Goal: Information Seeking & Learning: Learn about a topic

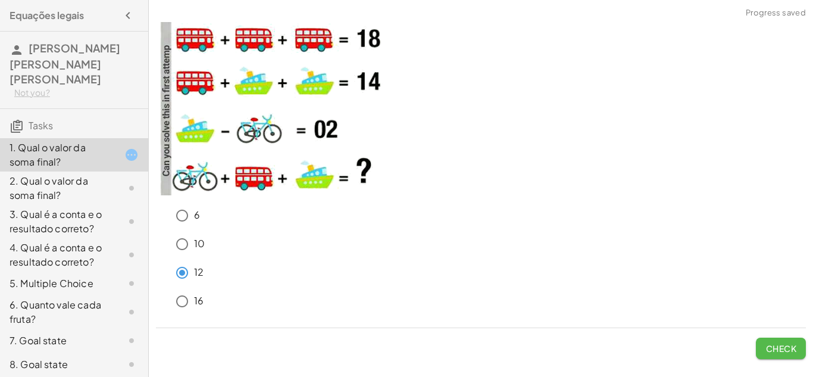
click at [772, 344] on span "Check" at bounding box center [780, 348] width 31 height 11
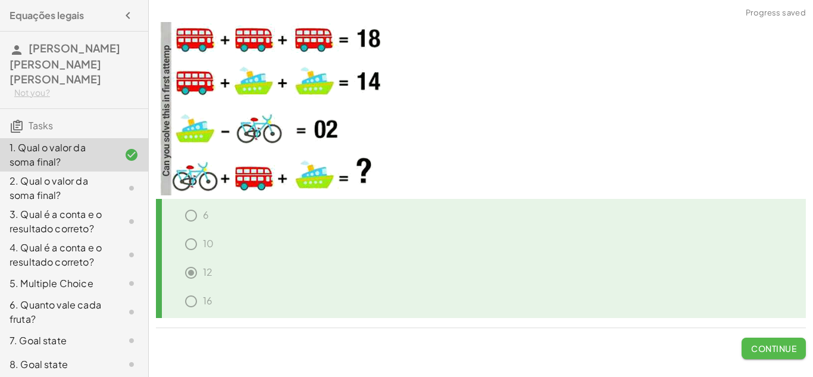
click at [791, 349] on span "Continue" at bounding box center [773, 348] width 45 height 11
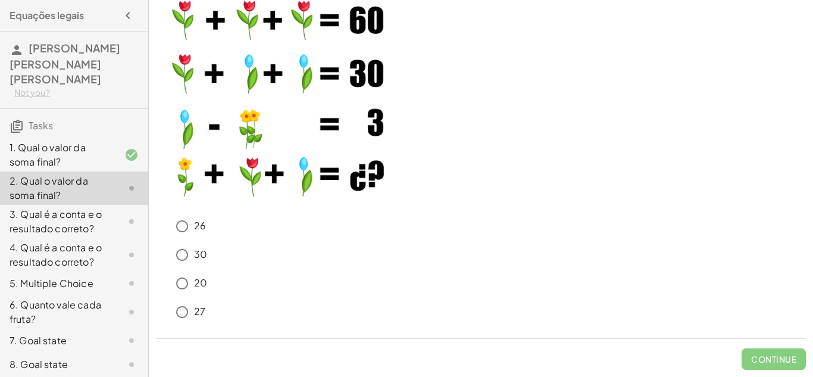
click at [287, 261] on div "30" at bounding box center [487, 255] width 635 height 24
click at [66, 117] on h3 "Tasks" at bounding box center [74, 121] width 148 height 25
click at [104, 140] on div "1. Qual o valor da soma final?" at bounding box center [58, 154] width 96 height 29
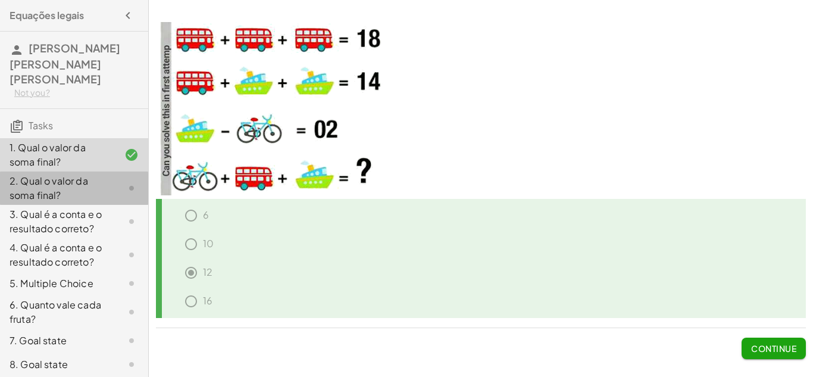
click at [97, 174] on div "2. Qual o valor da soma final?" at bounding box center [58, 188] width 96 height 29
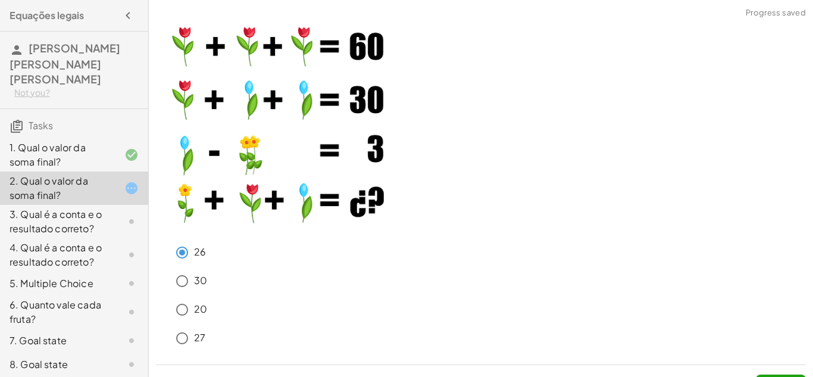
scroll to position [26, 0]
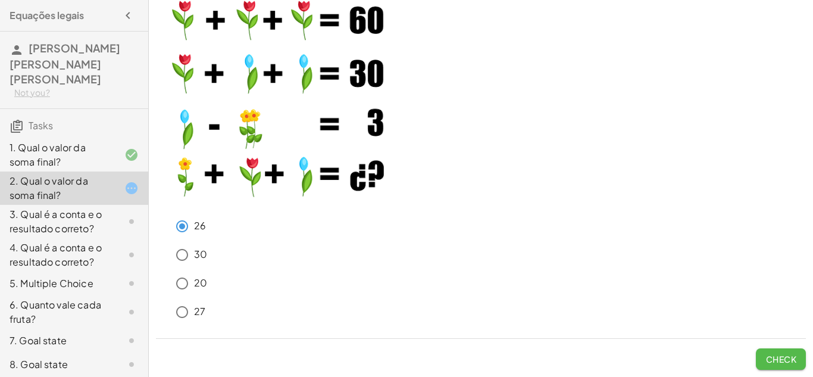
click at [780, 358] on span "Check" at bounding box center [780, 358] width 31 height 11
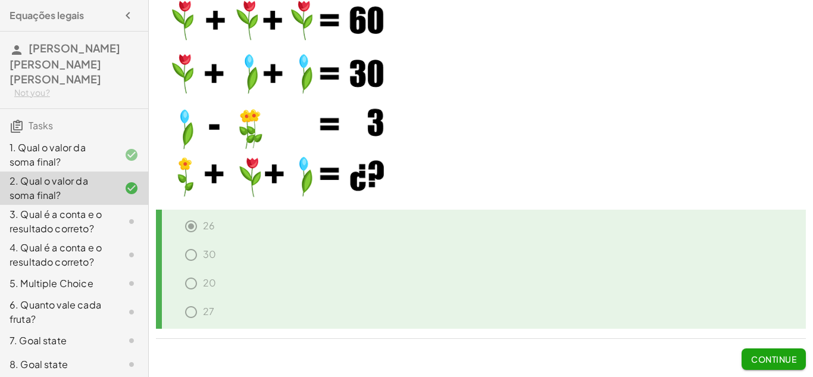
click at [368, 246] on div "30" at bounding box center [485, 257] width 641 height 29
click at [769, 356] on span "Continue" at bounding box center [773, 358] width 45 height 11
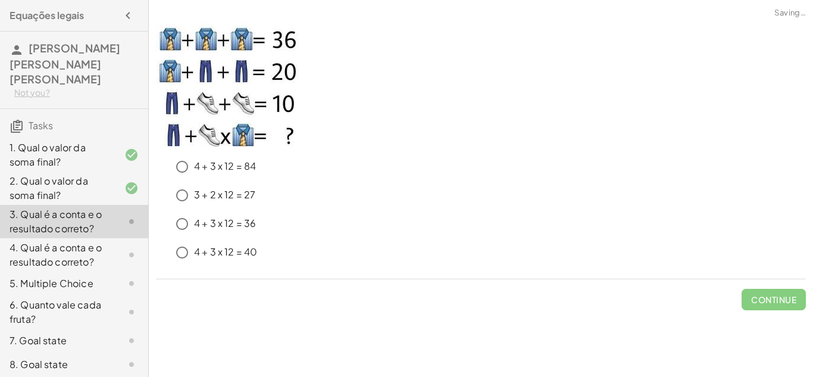
scroll to position [0, 0]
click at [770, 302] on span "Check" at bounding box center [780, 299] width 31 height 11
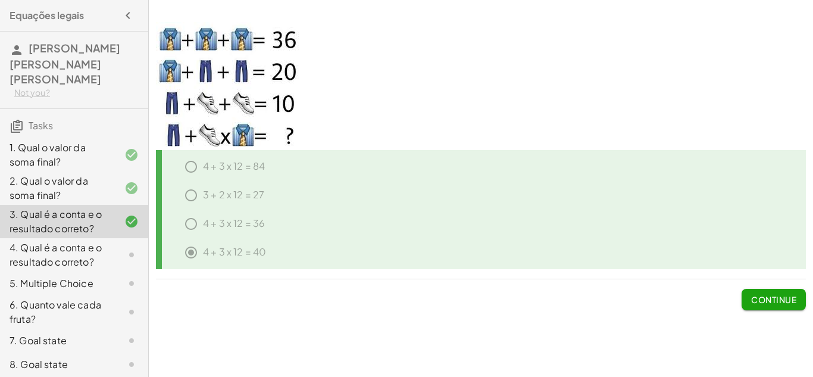
click at [752, 302] on span "Continue" at bounding box center [773, 299] width 45 height 11
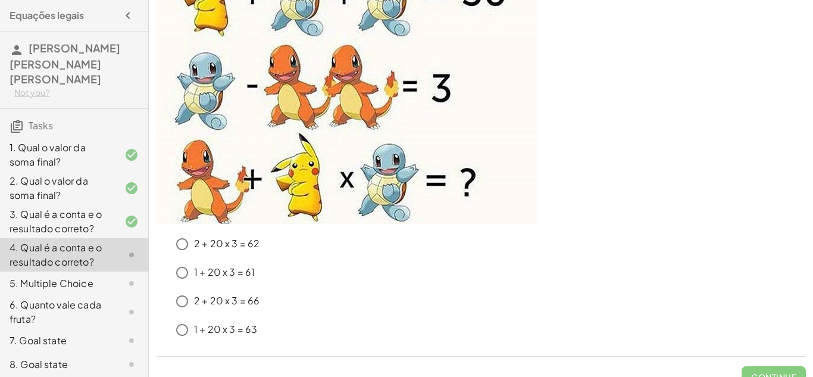
scroll to position [168, 0]
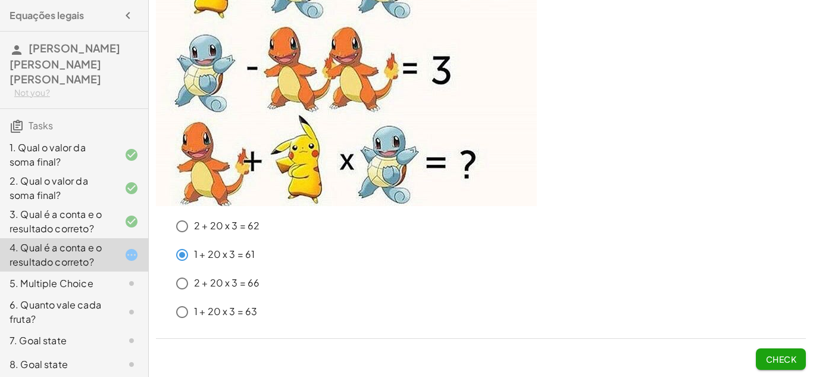
click at [776, 353] on span "Check" at bounding box center [780, 358] width 31 height 11
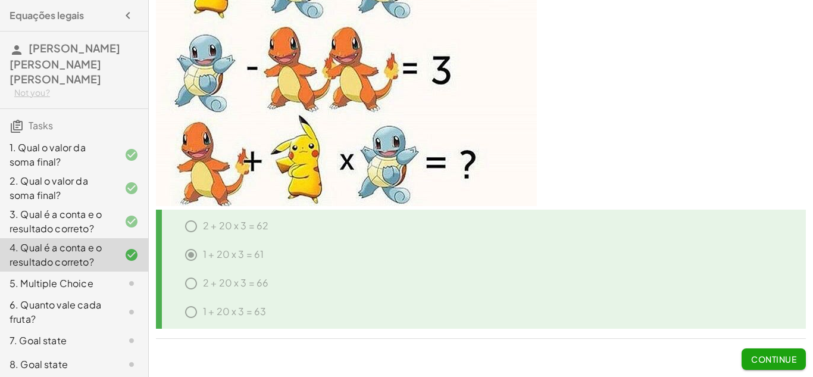
click at [764, 357] on span "Continue" at bounding box center [773, 358] width 45 height 11
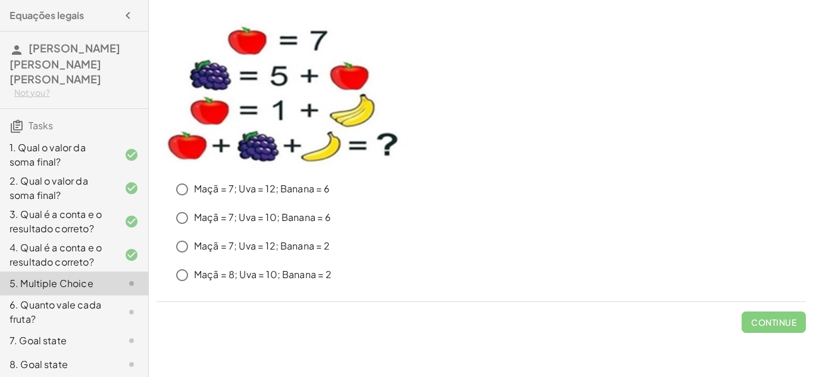
click at [328, 44] on img at bounding box center [282, 95] width 253 height 147
click at [788, 329] on button "Check" at bounding box center [780, 321] width 50 height 21
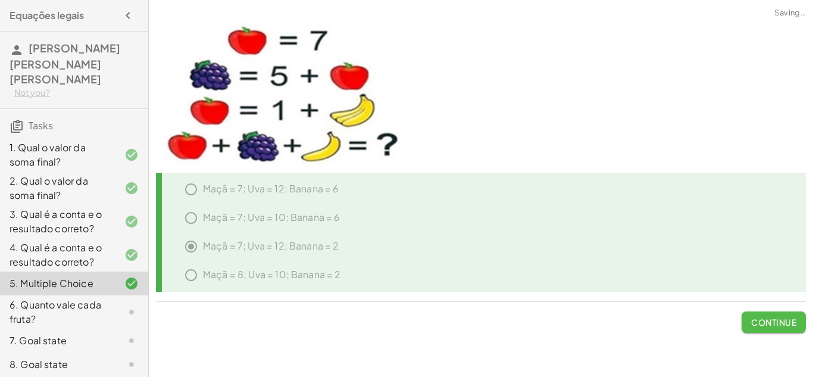
click at [791, 325] on span "Continue" at bounding box center [773, 321] width 45 height 11
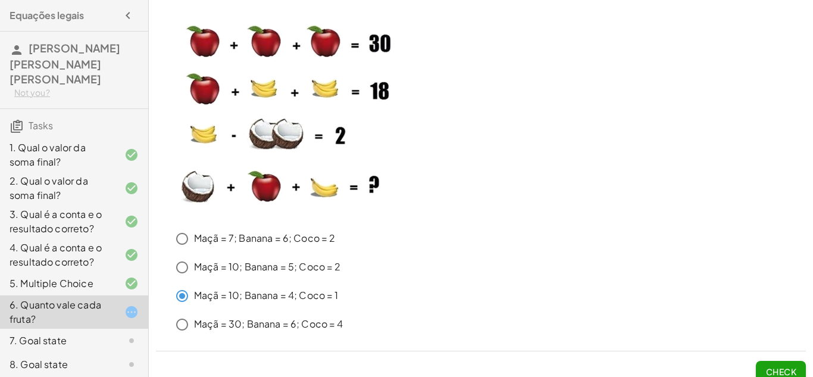
scroll to position [12, 0]
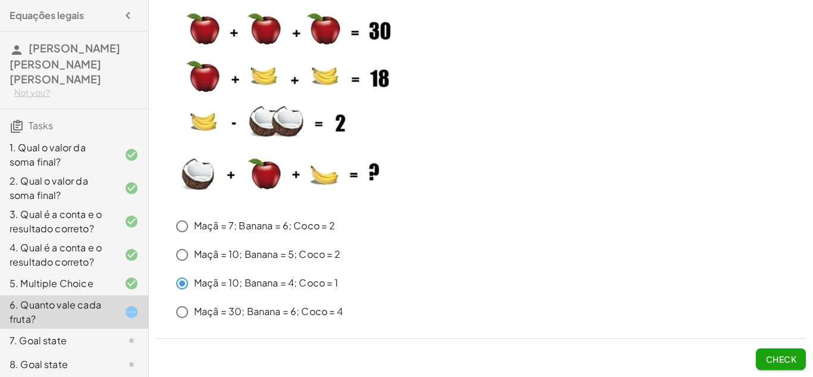
click at [786, 362] on span "Check" at bounding box center [780, 358] width 31 height 11
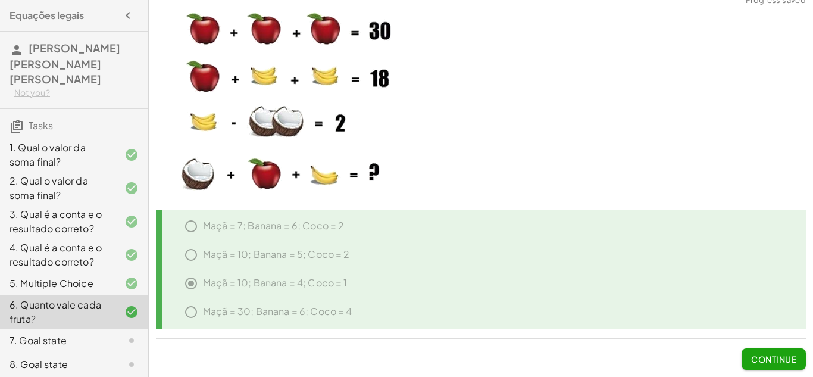
click at [765, 359] on span "Continue" at bounding box center [773, 358] width 45 height 11
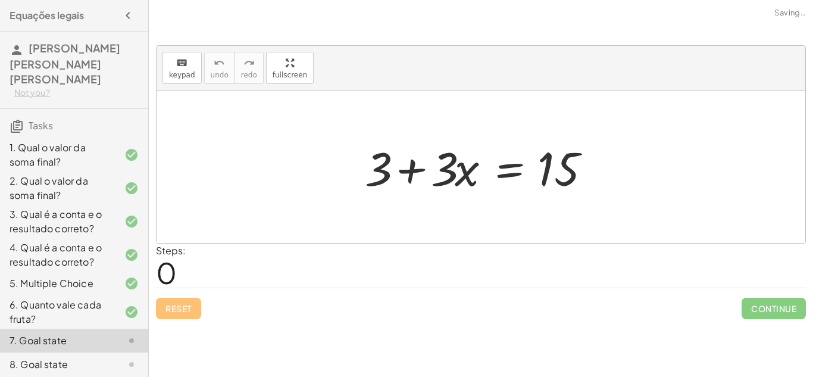
scroll to position [0, 0]
drag, startPoint x: 372, startPoint y: 168, endPoint x: 558, endPoint y: 138, distance: 188.5
click at [558, 138] on div at bounding box center [485, 166] width 253 height 61
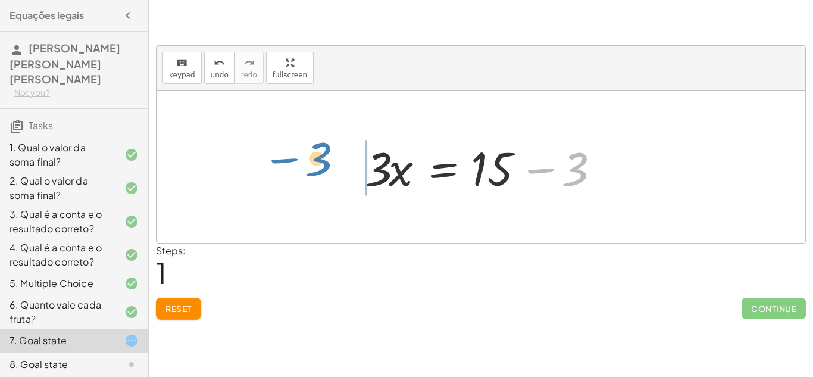
drag, startPoint x: 577, startPoint y: 175, endPoint x: 327, endPoint y: 168, distance: 250.5
click at [327, 168] on div "+ 3 + · 3 · x = 15 − 3 3 · 3 · x = 15 + −" at bounding box center [480, 166] width 648 height 152
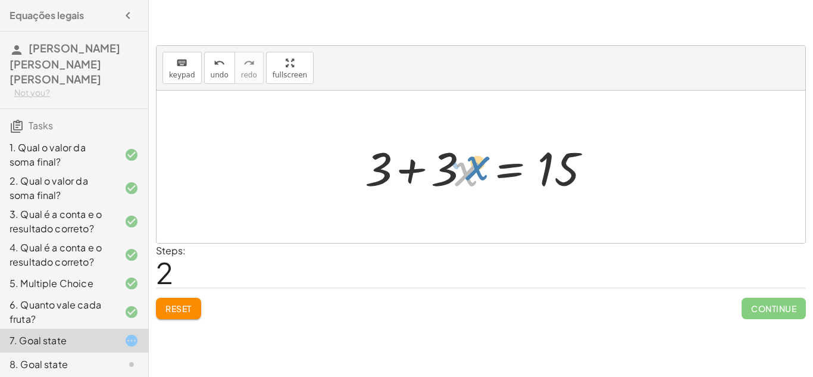
drag, startPoint x: 456, startPoint y: 167, endPoint x: 463, endPoint y: 161, distance: 9.3
click at [463, 161] on div at bounding box center [485, 166] width 253 height 61
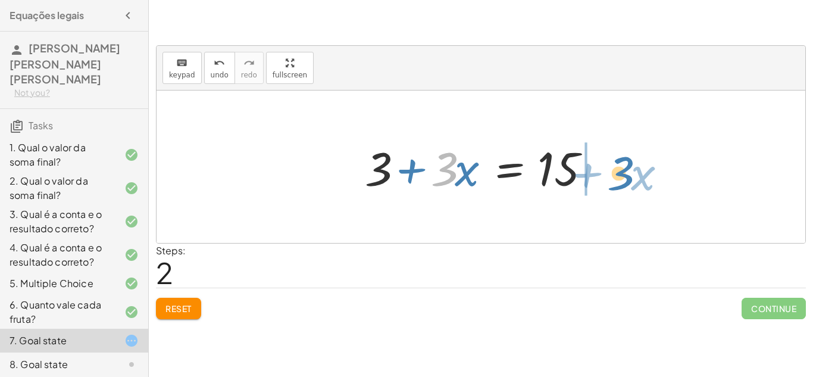
drag, startPoint x: 454, startPoint y: 162, endPoint x: 631, endPoint y: 167, distance: 177.3
click at [631, 167] on div "+ 3 + · 3 · x = 15 · 3 · x = + 15 − 3 · 3 + · x 3 · 3 · x = 15 + +" at bounding box center [480, 166] width 648 height 152
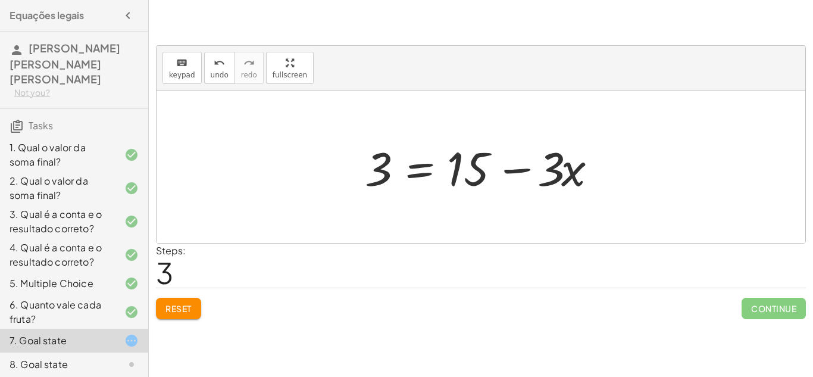
click at [214, 269] on div "Steps: 3" at bounding box center [481, 265] width 650 height 44
drag, startPoint x: 551, startPoint y: 172, endPoint x: 532, endPoint y: 190, distance: 26.1
click at [532, 190] on div at bounding box center [485, 166] width 253 height 61
click at [575, 174] on div at bounding box center [485, 166] width 253 height 61
drag, startPoint x: 556, startPoint y: 171, endPoint x: 392, endPoint y: 165, distance: 164.3
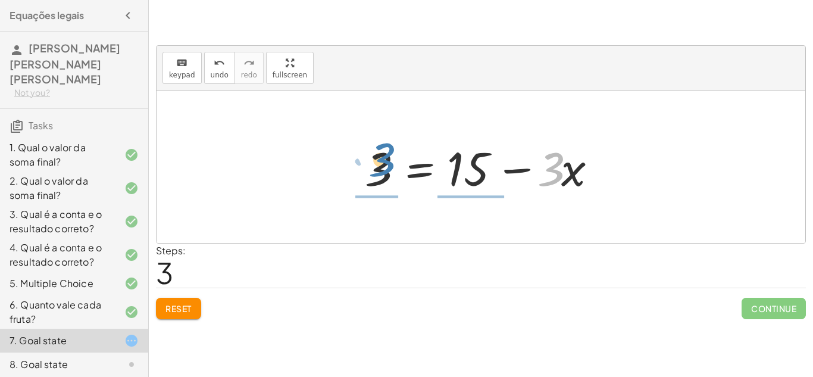
click at [392, 165] on div at bounding box center [485, 166] width 253 height 61
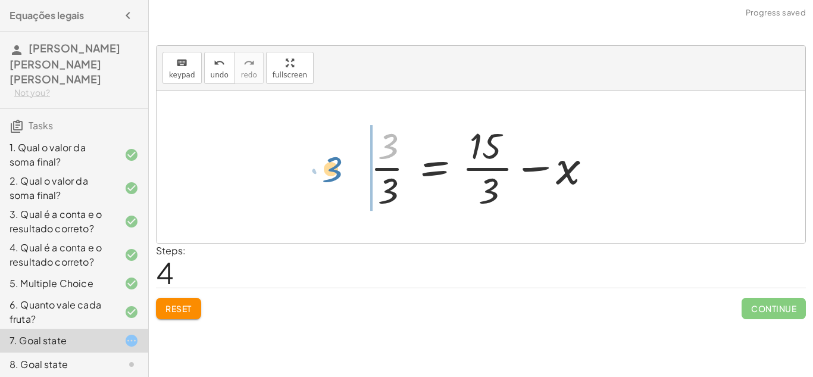
drag, startPoint x: 385, startPoint y: 148, endPoint x: 329, endPoint y: 171, distance: 61.1
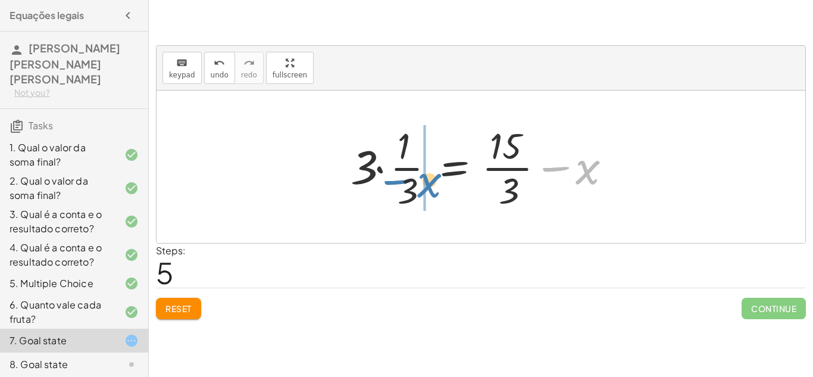
drag, startPoint x: 584, startPoint y: 173, endPoint x: 427, endPoint y: 187, distance: 157.6
click at [427, 187] on div at bounding box center [484, 167] width 281 height 92
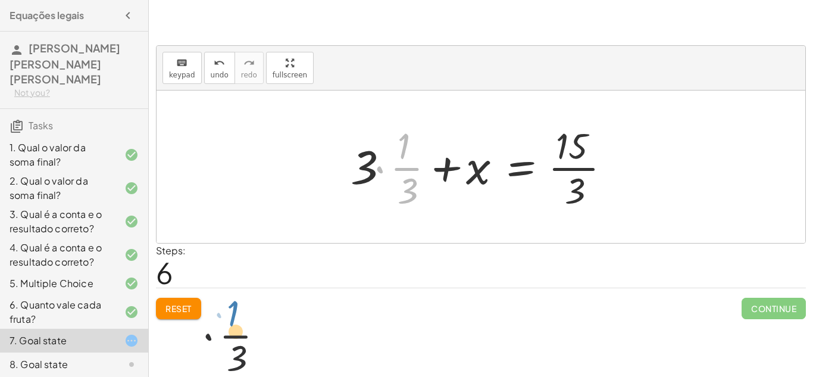
drag, startPoint x: 400, startPoint y: 140, endPoint x: 228, endPoint y: 308, distance: 240.6
click at [228, 308] on div "keyboard keypad undo undo redo redo fullscreen + 3 + · 3 · x = 15 · 3 · x = + 1…" at bounding box center [481, 170] width 664 height 311
drag, startPoint x: 405, startPoint y: 142, endPoint x: 594, endPoint y: 265, distance: 225.5
click at [196, 309] on button "Reset" at bounding box center [178, 307] width 45 height 21
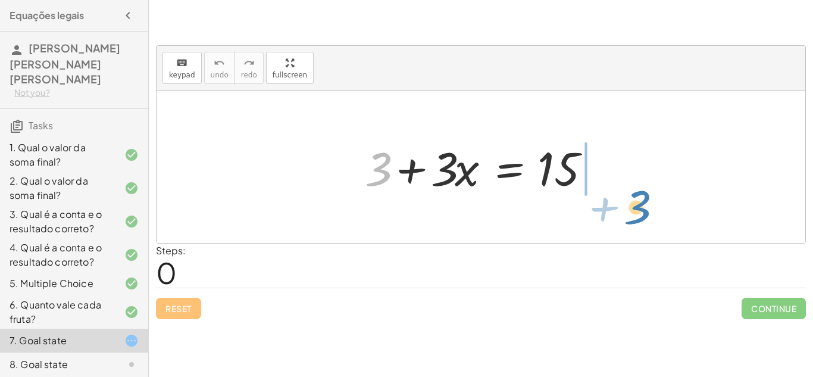
drag, startPoint x: 381, startPoint y: 162, endPoint x: 641, endPoint y: 199, distance: 262.0
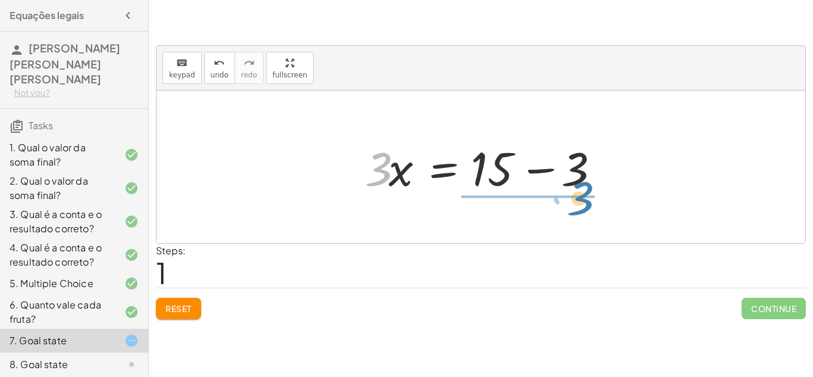
drag, startPoint x: 379, startPoint y: 177, endPoint x: 581, endPoint y: 207, distance: 203.9
click at [581, 207] on div "+ 3 + · 3 · x = 15 · 3 3 · 3 · x = 15 + −" at bounding box center [480, 166] width 648 height 152
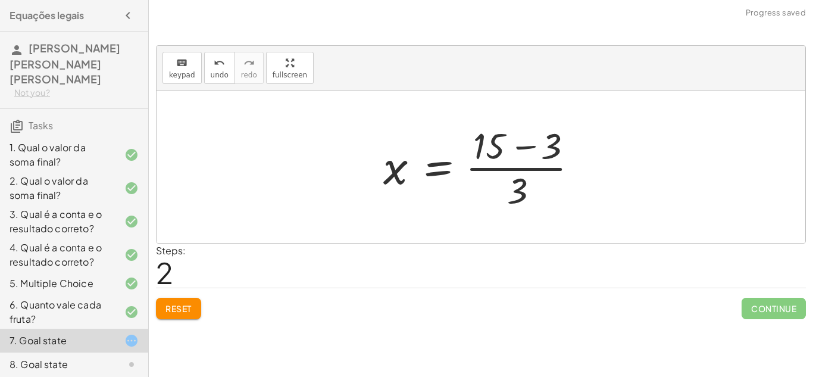
click at [371, 168] on div "+ 3 + · 3 · x = 15 · 3 · x = + 15 − 3 3 · 3 x = 15 + − · ( )" at bounding box center [480, 167] width 231 height 98
drag, startPoint x: 385, startPoint y: 174, endPoint x: 457, endPoint y: 199, distance: 76.6
click at [457, 199] on div at bounding box center [485, 167] width 216 height 92
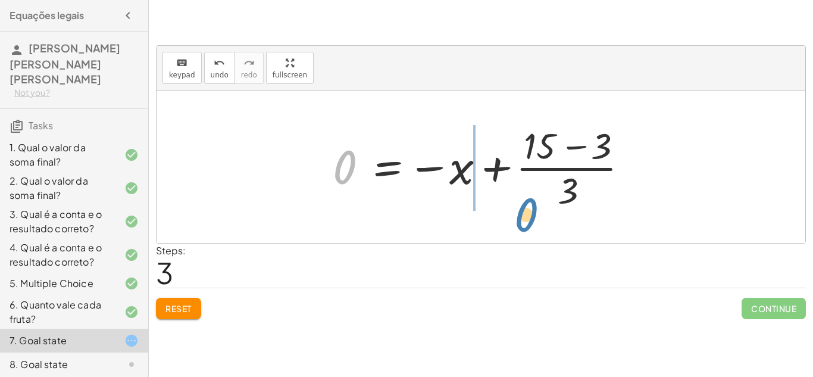
drag, startPoint x: 341, startPoint y: 159, endPoint x: 522, endPoint y: 207, distance: 187.1
click at [522, 207] on div at bounding box center [485, 167] width 316 height 92
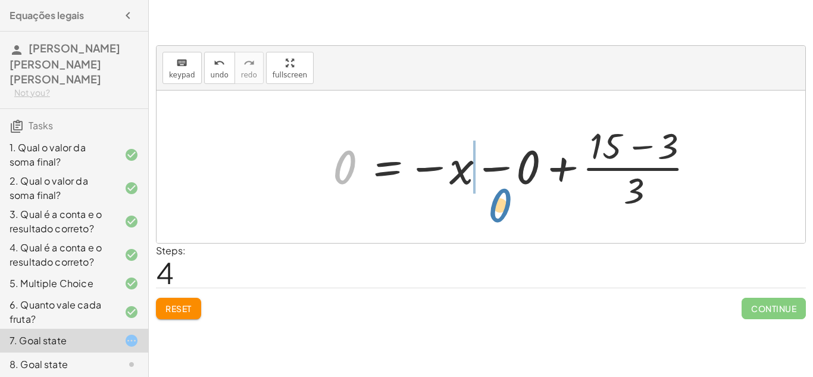
drag, startPoint x: 344, startPoint y: 159, endPoint x: 498, endPoint y: 200, distance: 159.4
click at [498, 200] on div at bounding box center [518, 167] width 383 height 92
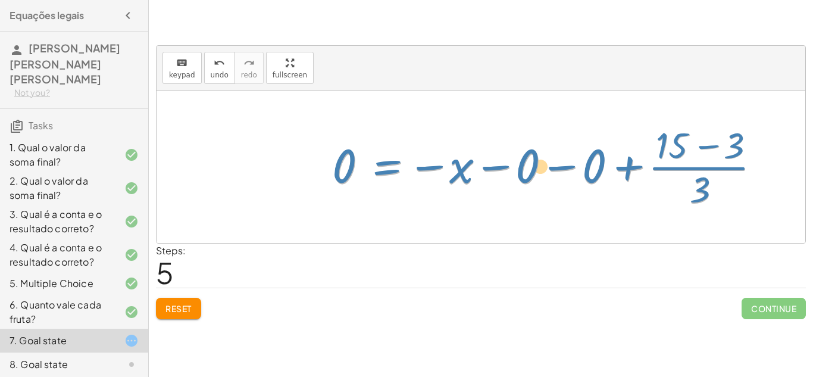
click at [371, 168] on div at bounding box center [551, 167] width 449 height 92
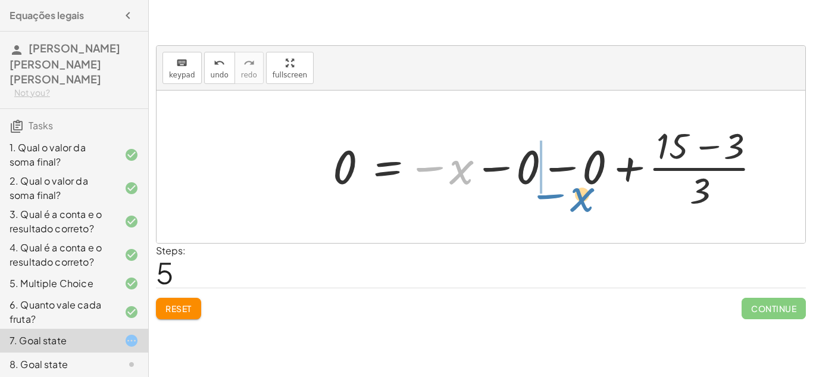
drag, startPoint x: 436, startPoint y: 163, endPoint x: 556, endPoint y: 192, distance: 123.1
click at [556, 192] on div at bounding box center [551, 167] width 449 height 92
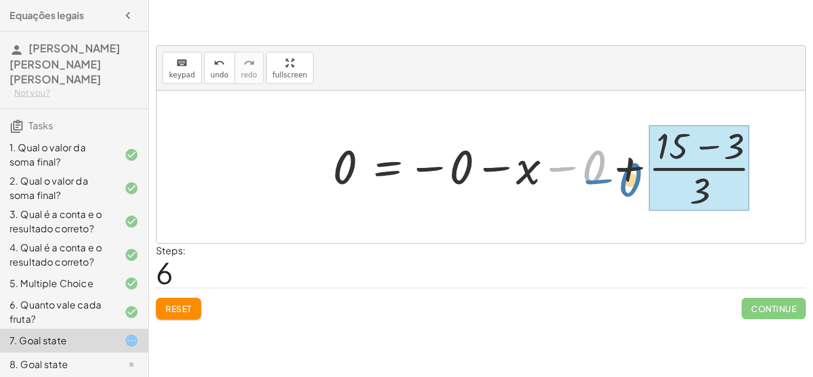
drag, startPoint x: 594, startPoint y: 164, endPoint x: 631, endPoint y: 177, distance: 38.8
click at [631, 177] on div at bounding box center [551, 167] width 449 height 92
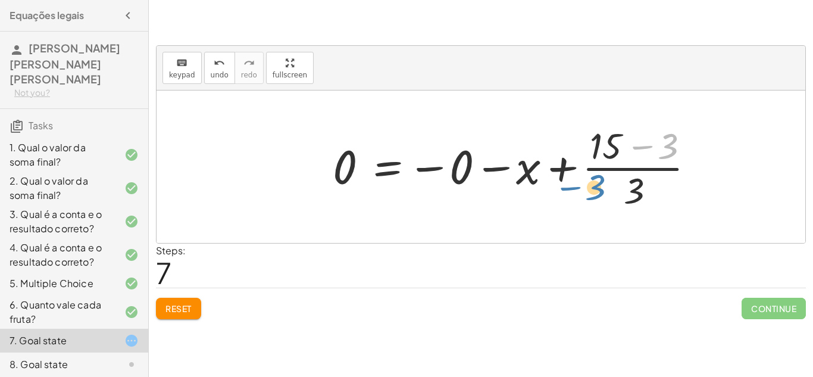
drag, startPoint x: 666, startPoint y: 140, endPoint x: 595, endPoint y: 184, distance: 83.4
click at [595, 184] on div at bounding box center [518, 167] width 383 height 92
drag, startPoint x: 638, startPoint y: 185, endPoint x: 575, endPoint y: 175, distance: 63.3
click at [575, 175] on div at bounding box center [518, 167] width 383 height 92
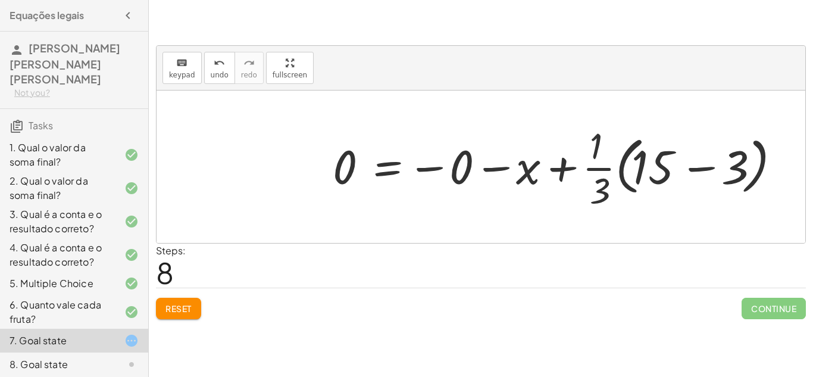
click at [173, 306] on span "Reset" at bounding box center [178, 308] width 26 height 11
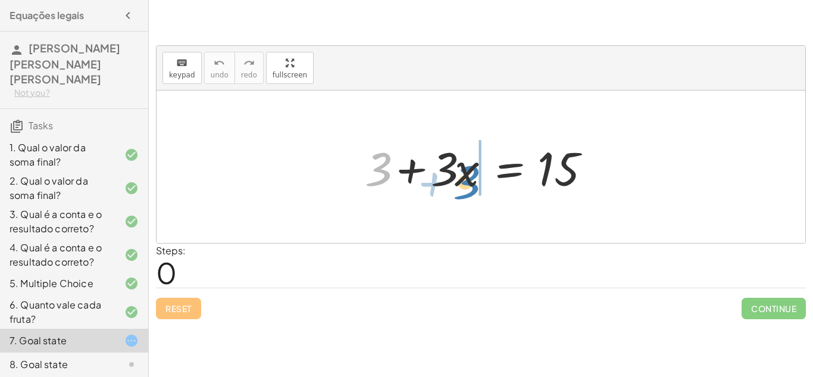
drag, startPoint x: 375, startPoint y: 162, endPoint x: 462, endPoint y: 177, distance: 87.5
click at [462, 177] on div at bounding box center [485, 166] width 253 height 61
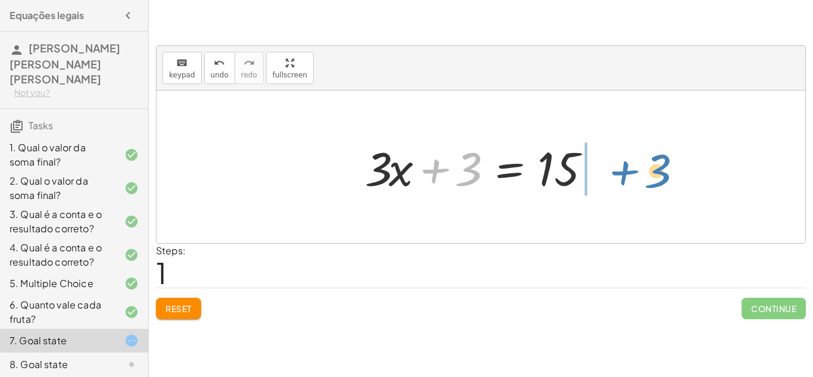
drag, startPoint x: 463, startPoint y: 175, endPoint x: 654, endPoint y: 172, distance: 191.0
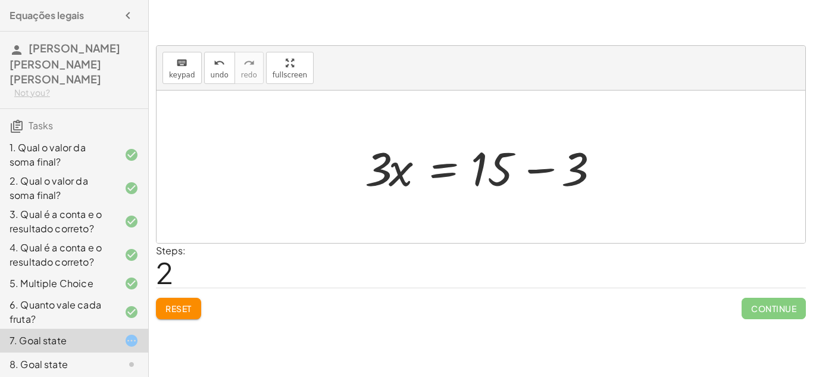
click at [537, 171] on div at bounding box center [485, 166] width 253 height 61
click at [537, 171] on div at bounding box center [452, 166] width 186 height 61
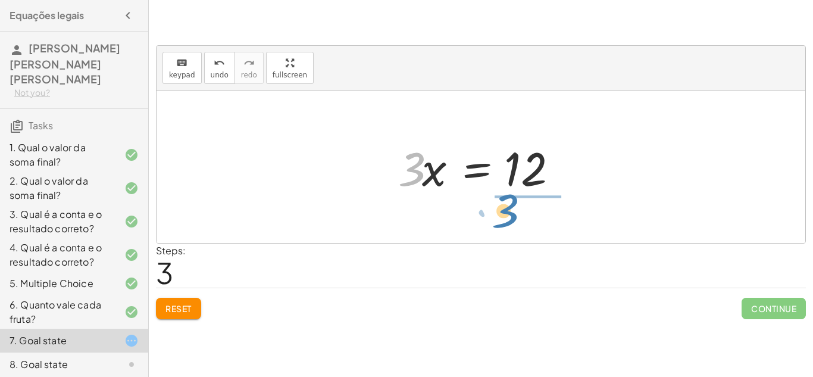
drag, startPoint x: 416, startPoint y: 174, endPoint x: 509, endPoint y: 216, distance: 101.7
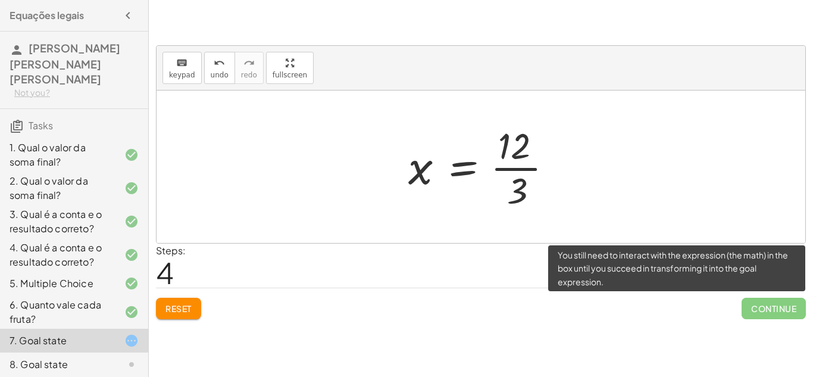
click at [785, 309] on span "Continue" at bounding box center [773, 307] width 64 height 21
click at [764, 305] on span "Continue" at bounding box center [773, 307] width 64 height 21
click at [751, 302] on span "Continue" at bounding box center [773, 307] width 64 height 21
click at [799, 308] on span "Continue" at bounding box center [773, 307] width 64 height 21
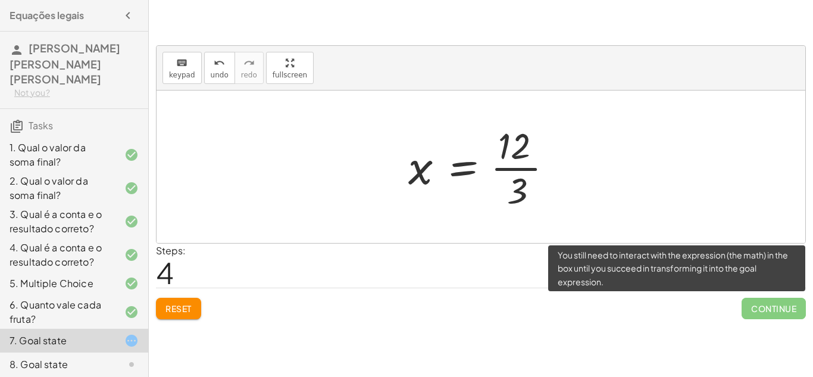
click at [799, 308] on span "Continue" at bounding box center [773, 307] width 64 height 21
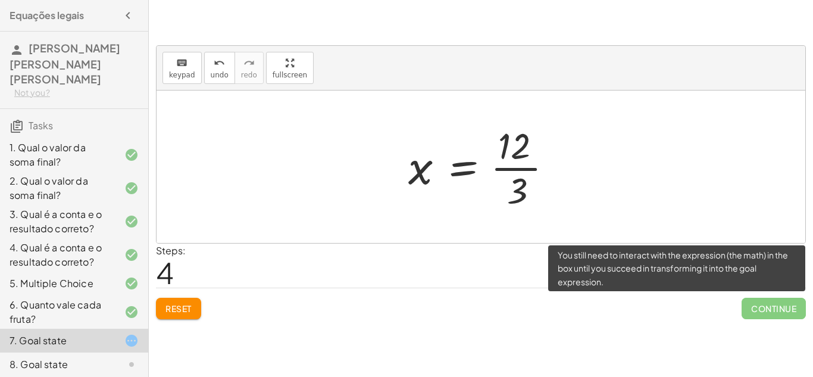
click at [799, 308] on span "Continue" at bounding box center [773, 307] width 64 height 21
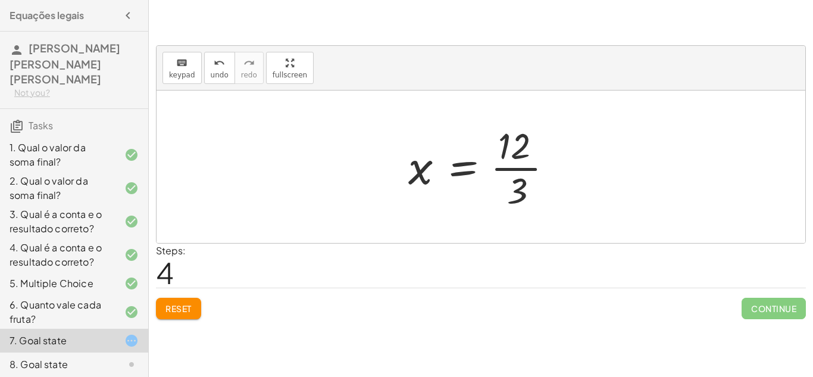
click at [171, 305] on span "Reset" at bounding box center [178, 308] width 26 height 11
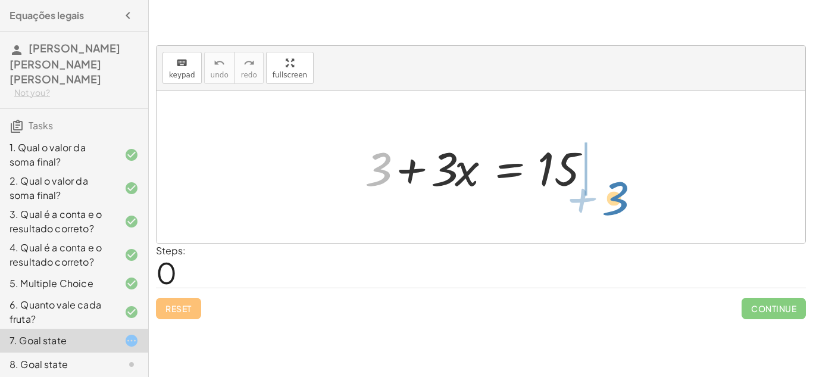
drag, startPoint x: 380, startPoint y: 165, endPoint x: 619, endPoint y: 195, distance: 240.9
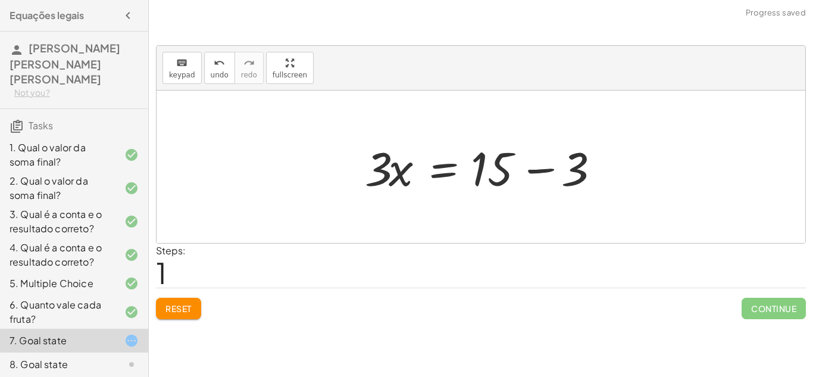
click at [544, 168] on div at bounding box center [485, 166] width 253 height 61
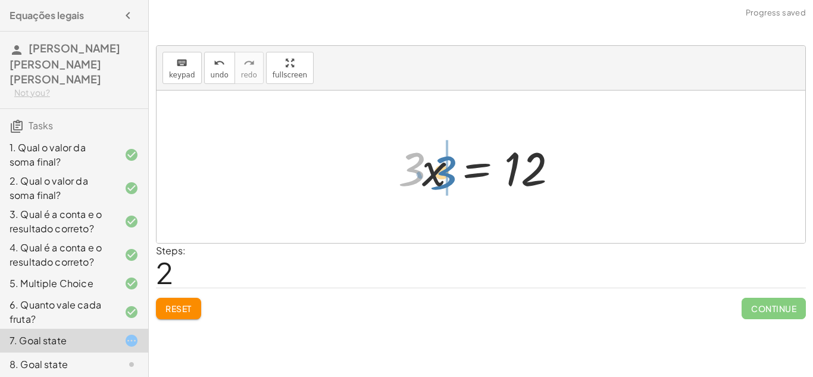
drag, startPoint x: 407, startPoint y: 175, endPoint x: 441, endPoint y: 180, distance: 34.2
click at [441, 180] on div at bounding box center [485, 166] width 186 height 61
drag, startPoint x: 407, startPoint y: 176, endPoint x: 455, endPoint y: 170, distance: 48.6
click at [455, 170] on div at bounding box center [485, 166] width 186 height 61
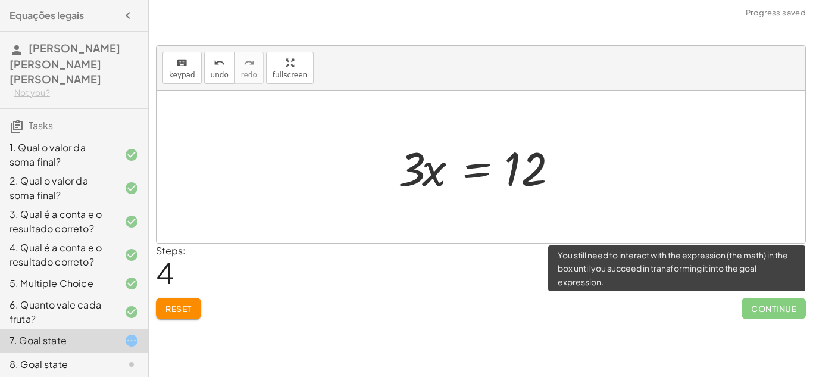
click at [762, 308] on span "Continue" at bounding box center [773, 307] width 64 height 21
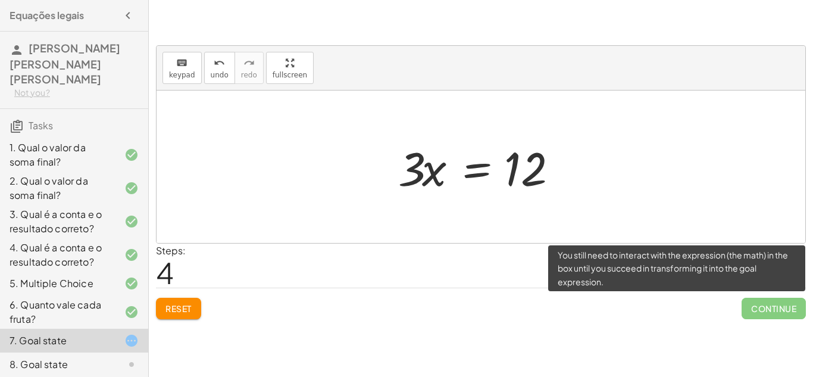
click at [762, 308] on span "Continue" at bounding box center [773, 307] width 64 height 21
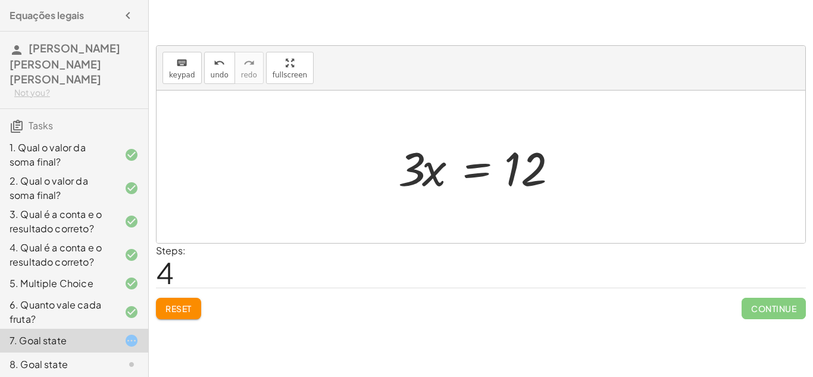
click at [479, 172] on div at bounding box center [485, 166] width 186 height 61
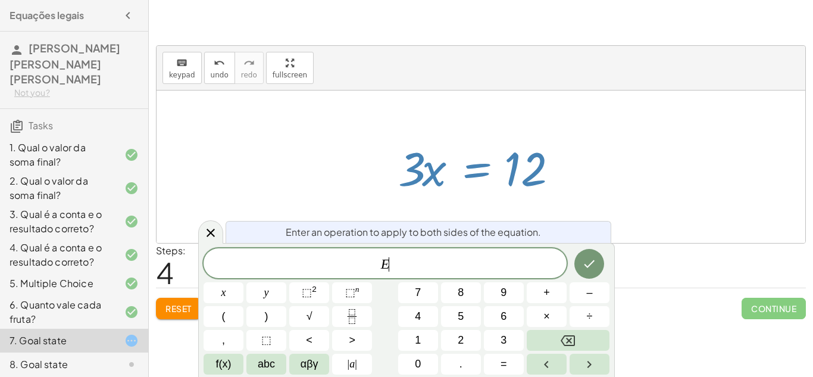
scroll to position [1, 0]
click at [478, 114] on div at bounding box center [480, 166] width 648 height 152
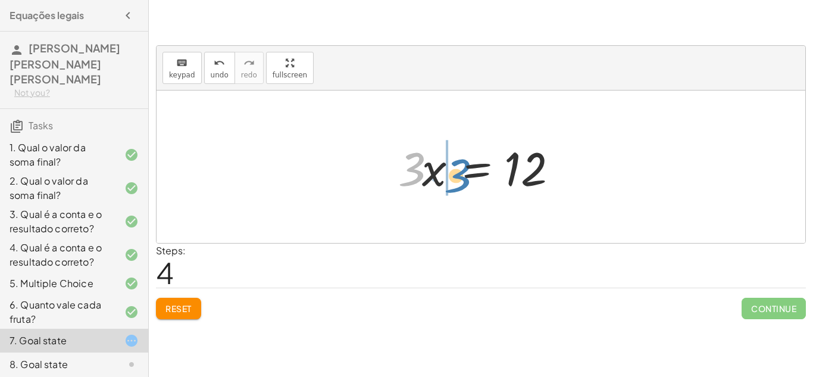
drag, startPoint x: 419, startPoint y: 157, endPoint x: 463, endPoint y: 164, distance: 44.0
click at [463, 164] on div at bounding box center [485, 166] width 186 height 61
click at [469, 171] on div at bounding box center [485, 166] width 186 height 61
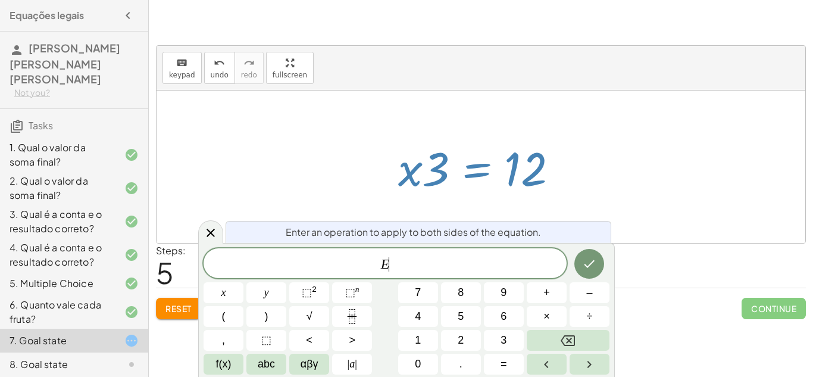
click at [356, 162] on div at bounding box center [480, 166] width 648 height 152
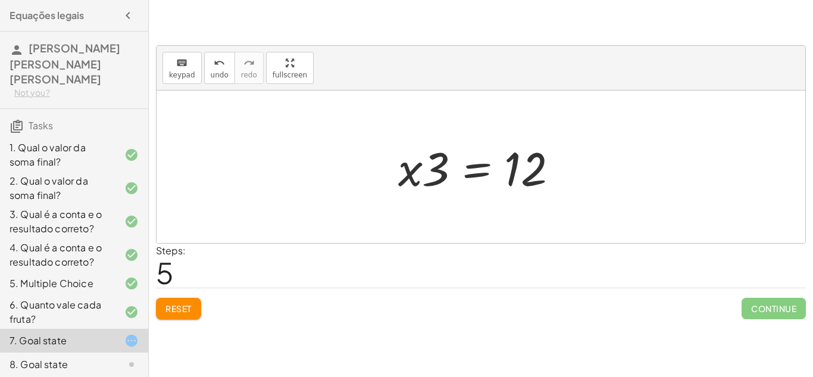
click at [181, 309] on span "Reset" at bounding box center [178, 308] width 26 height 11
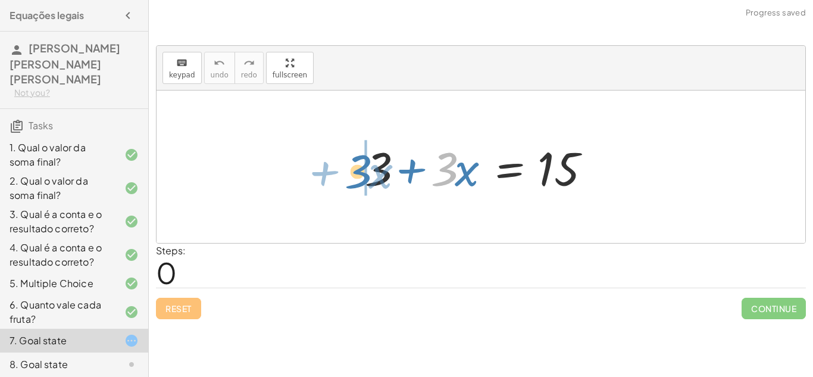
drag, startPoint x: 448, startPoint y: 159, endPoint x: 344, endPoint y: 155, distance: 104.2
click at [344, 155] on div "· 3 + · x + 3 + · 3 · x = 15" at bounding box center [480, 166] width 648 height 152
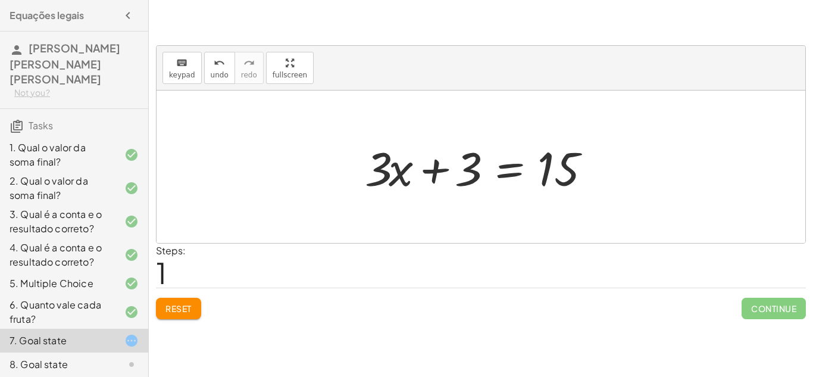
click at [527, 167] on div at bounding box center [485, 166] width 253 height 61
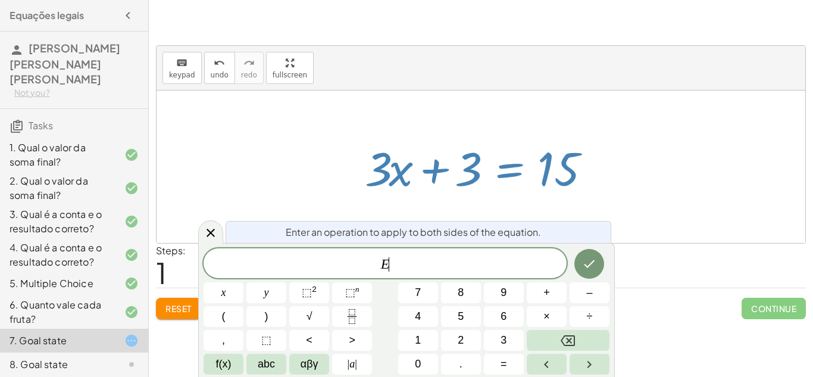
click at [527, 167] on div at bounding box center [485, 166] width 253 height 61
click at [484, 143] on div at bounding box center [485, 166] width 253 height 61
click at [509, 117] on div at bounding box center [480, 166] width 648 height 152
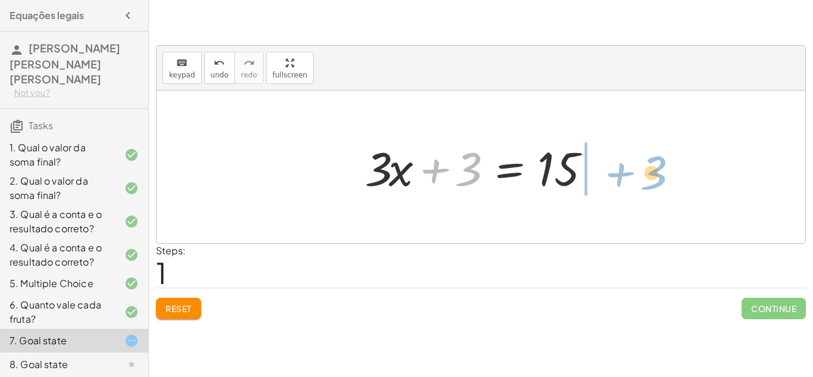
drag, startPoint x: 437, startPoint y: 174, endPoint x: 620, endPoint y: 175, distance: 182.6
click at [620, 175] on div "+ 3 + · 3 · x = 15 + 3 + 3 + · 3 · x = 15" at bounding box center [480, 166] width 648 height 152
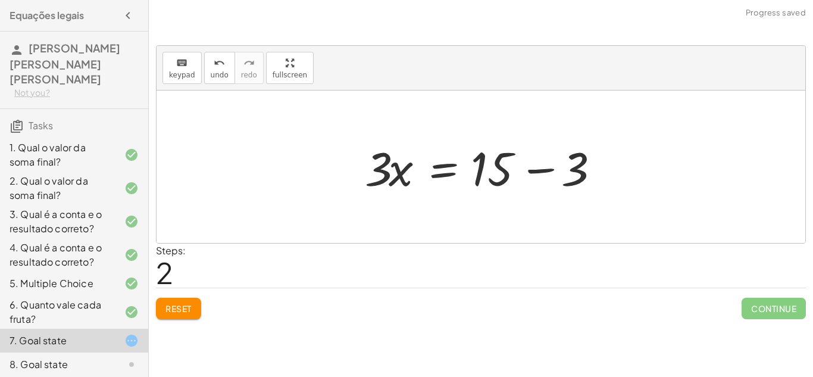
click at [548, 169] on div at bounding box center [485, 166] width 253 height 61
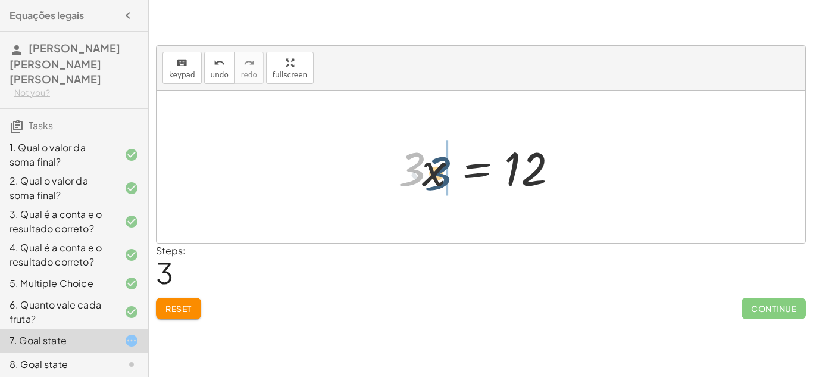
drag, startPoint x: 415, startPoint y: 170, endPoint x: 455, endPoint y: 174, distance: 40.6
click at [455, 174] on div at bounding box center [485, 166] width 186 height 61
click at [484, 170] on div at bounding box center [485, 166] width 186 height 61
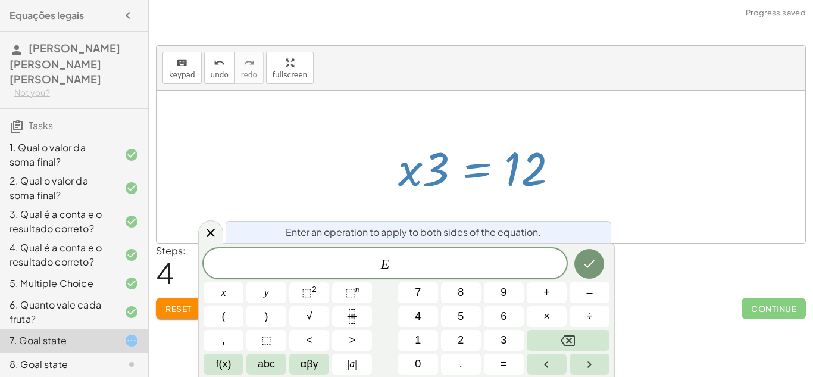
scroll to position [2, 0]
click at [394, 137] on div at bounding box center [485, 166] width 186 height 61
click at [412, 120] on div at bounding box center [480, 166] width 648 height 152
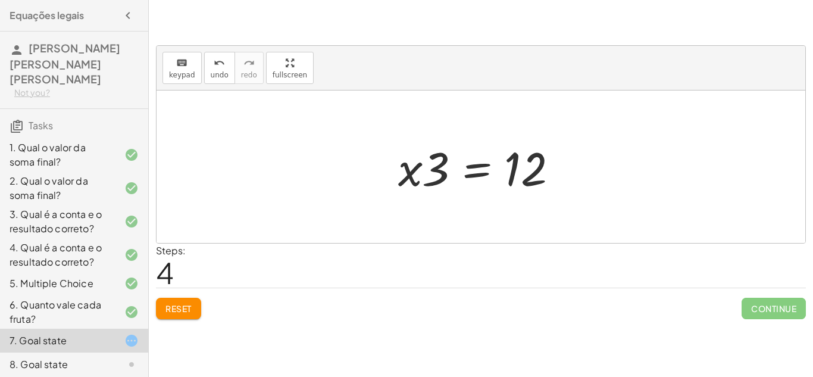
click at [477, 168] on div at bounding box center [485, 166] width 186 height 61
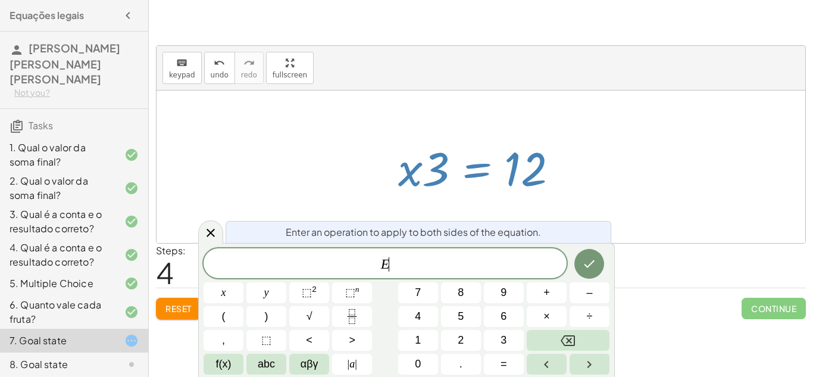
scroll to position [3, 0]
click at [477, 168] on div at bounding box center [485, 166] width 186 height 61
click at [453, 113] on div at bounding box center [480, 166] width 648 height 152
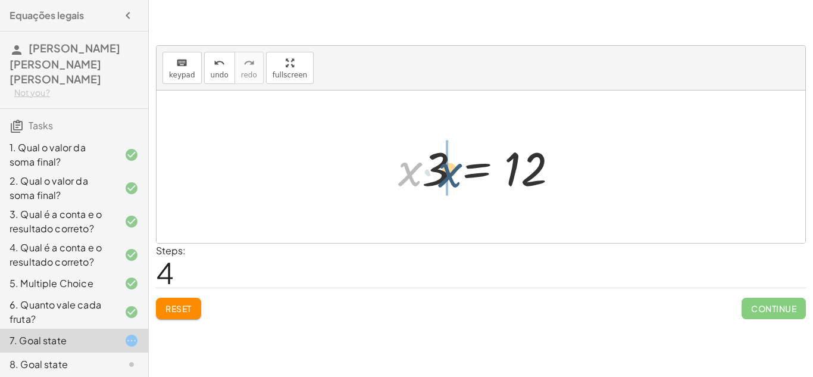
drag, startPoint x: 407, startPoint y: 168, endPoint x: 462, endPoint y: 170, distance: 54.2
click at [462, 170] on div at bounding box center [485, 166] width 186 height 61
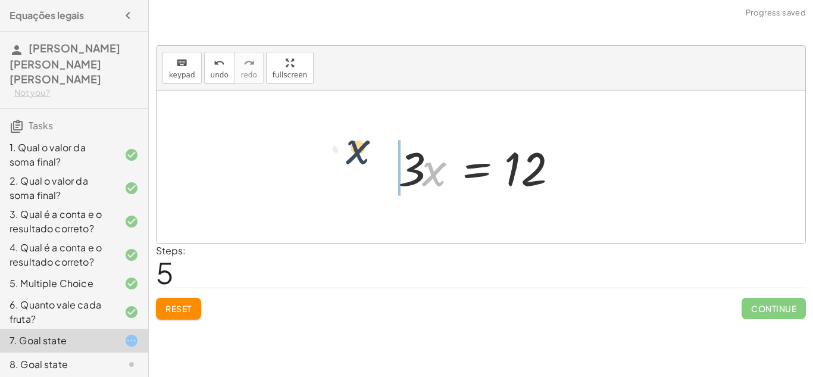
drag, startPoint x: 441, startPoint y: 166, endPoint x: 359, endPoint y: 144, distance: 85.0
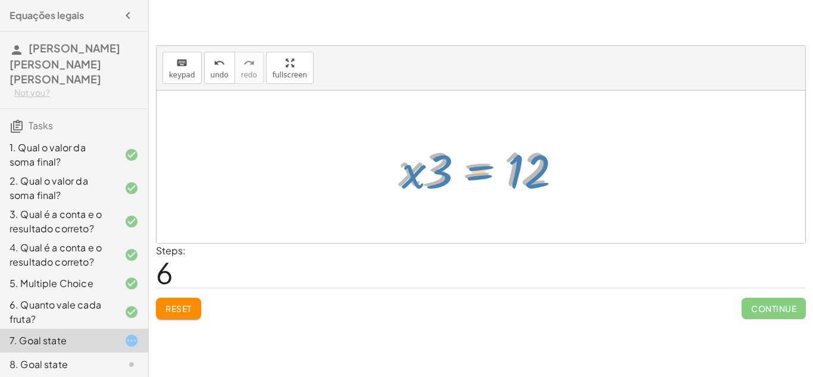
click at [472, 171] on div at bounding box center [485, 166] width 186 height 61
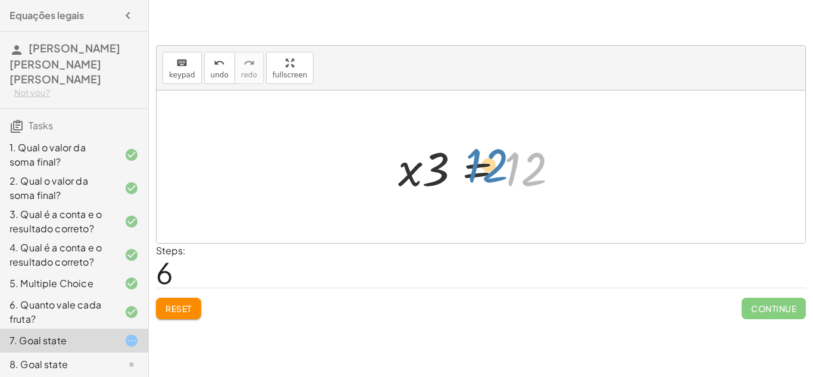
drag, startPoint x: 522, startPoint y: 174, endPoint x: 480, endPoint y: 171, distance: 42.4
click at [480, 171] on div at bounding box center [485, 166] width 186 height 61
click at [473, 170] on div at bounding box center [485, 166] width 186 height 61
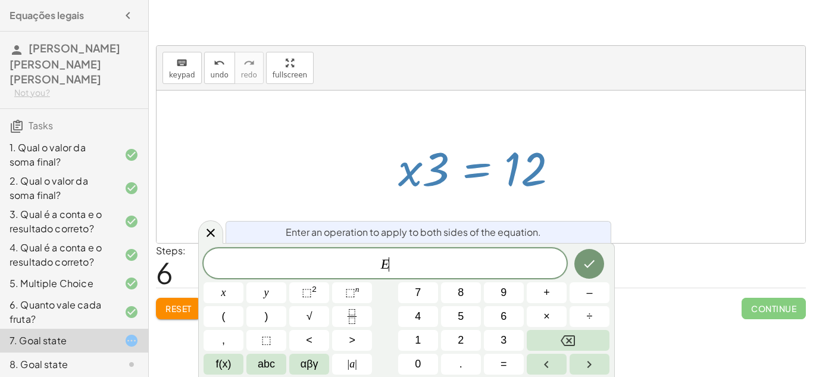
scroll to position [4, 0]
click at [410, 68] on div "keyboard keypad undo [PERSON_NAME] redo fullscreen" at bounding box center [480, 68] width 648 height 45
click at [411, 79] on div "keyboard keypad undo [PERSON_NAME] redo fullscreen" at bounding box center [480, 68] width 648 height 45
click at [410, 91] on div at bounding box center [480, 166] width 648 height 152
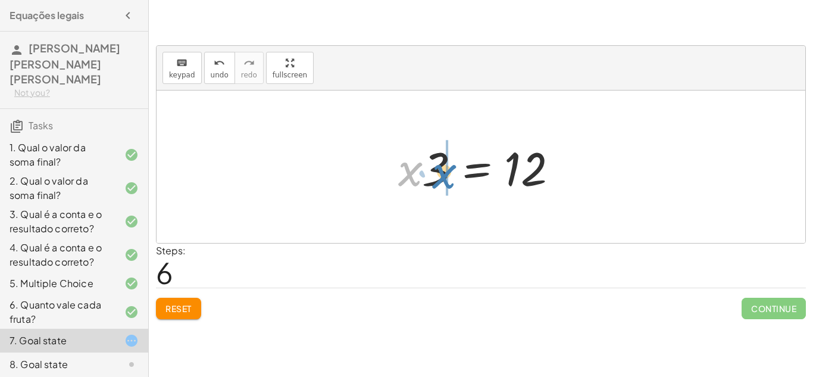
drag, startPoint x: 410, startPoint y: 165, endPoint x: 445, endPoint y: 167, distance: 35.2
click at [452, 163] on div at bounding box center [485, 166] width 186 height 61
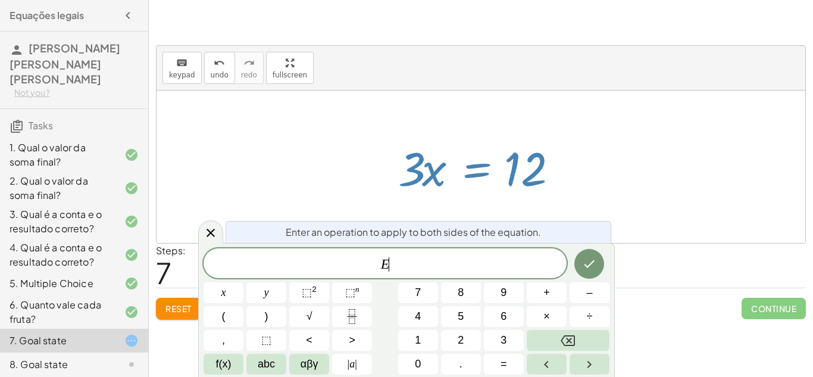
click at [300, 148] on div at bounding box center [480, 166] width 648 height 152
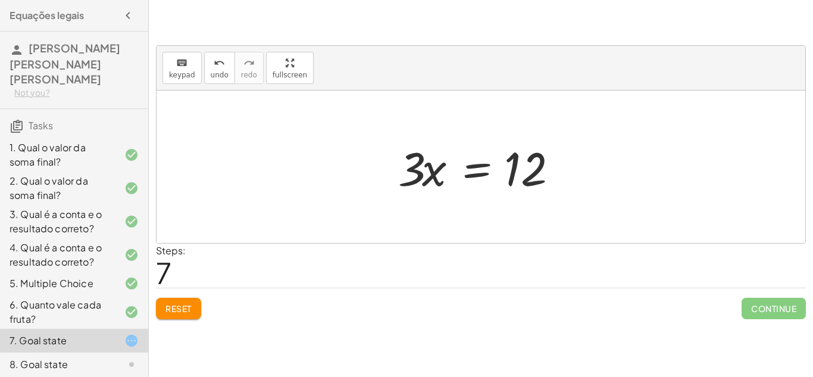
click at [524, 162] on div at bounding box center [485, 166] width 186 height 61
drag, startPoint x: 524, startPoint y: 162, endPoint x: 324, endPoint y: 157, distance: 200.5
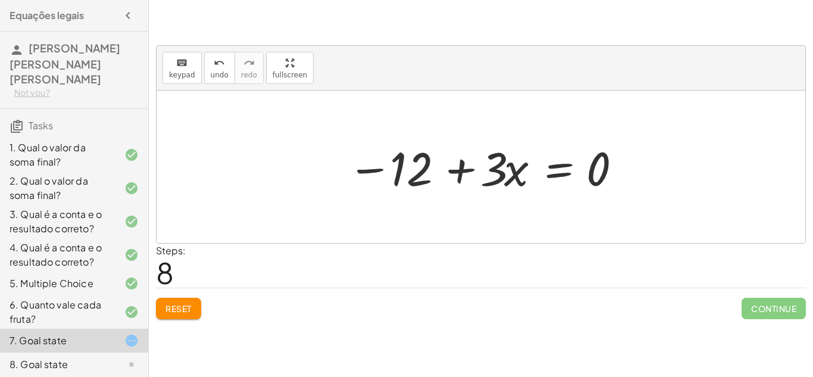
click at [184, 312] on span "Reset" at bounding box center [178, 308] width 26 height 11
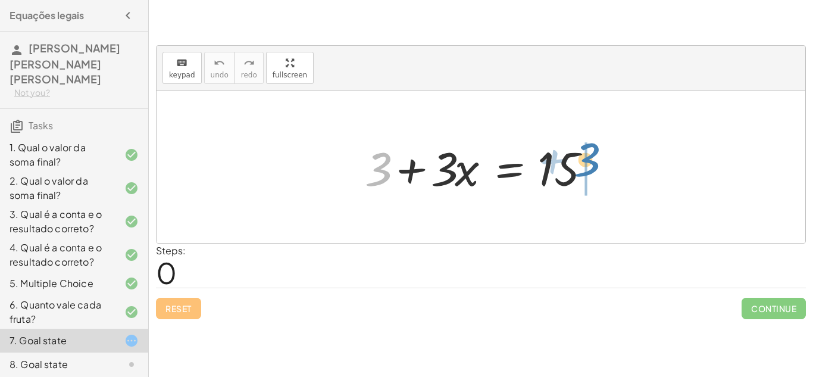
drag, startPoint x: 381, startPoint y: 167, endPoint x: 589, endPoint y: 164, distance: 208.2
click at [589, 164] on div at bounding box center [485, 166] width 253 height 61
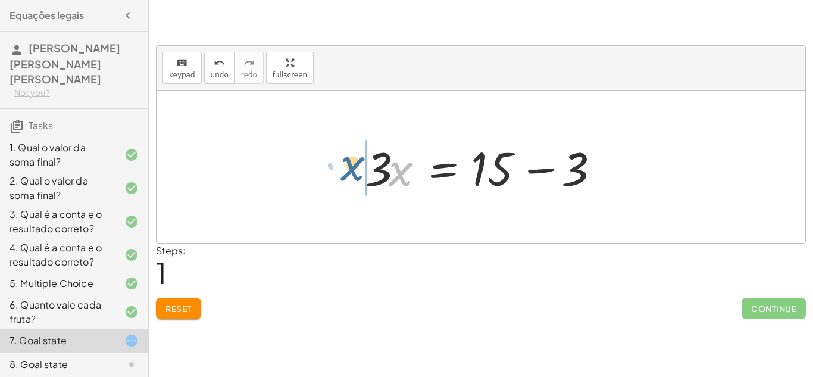
drag, startPoint x: 401, startPoint y: 168, endPoint x: 347, endPoint y: 165, distance: 53.6
click at [529, 169] on div at bounding box center [485, 166] width 253 height 61
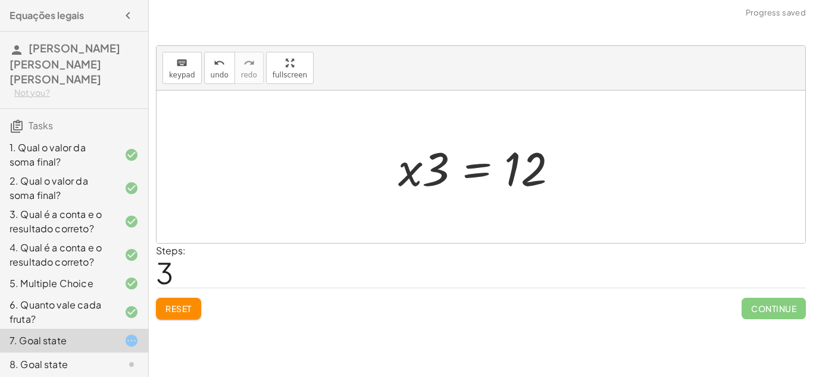
click at [458, 172] on div at bounding box center [485, 166] width 186 height 61
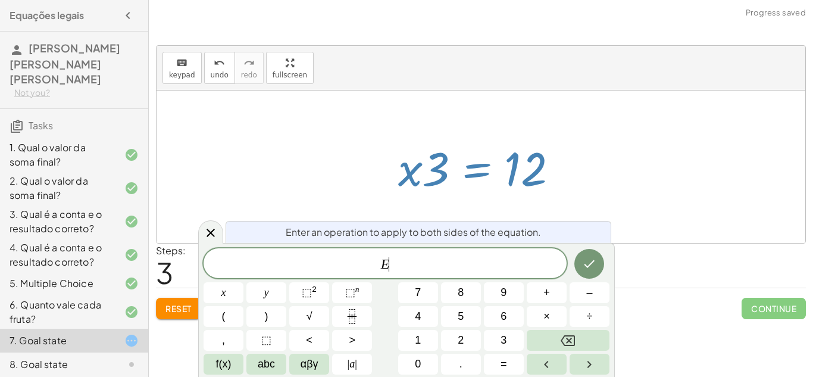
scroll to position [5, 0]
click at [400, 177] on div at bounding box center [485, 166] width 186 height 61
click at [286, 158] on div at bounding box center [480, 166] width 648 height 152
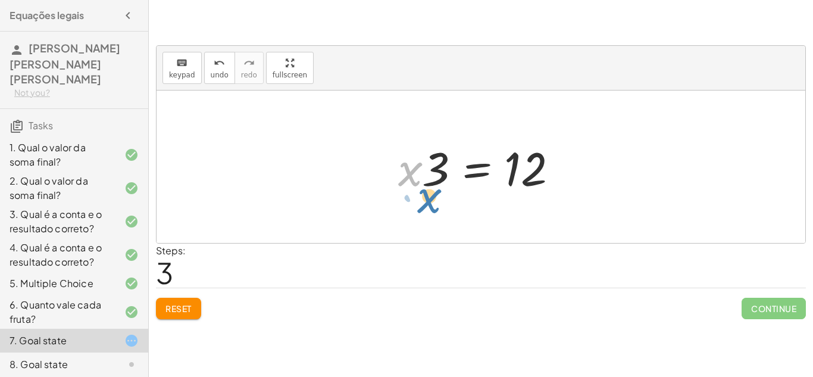
drag, startPoint x: 408, startPoint y: 161, endPoint x: 399, endPoint y: 170, distance: 13.0
click at [399, 170] on div at bounding box center [485, 166] width 186 height 61
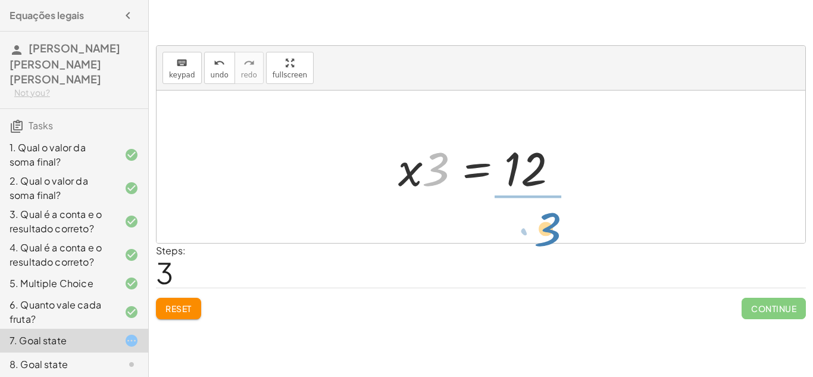
drag, startPoint x: 443, startPoint y: 169, endPoint x: 554, endPoint y: 228, distance: 125.6
click at [554, 228] on div "+ 3 + · 3 · x = 15 · 3 · x = + 15 − 3 · x · 3 = + 15 − 3 · 3 · 3 · x = 12" at bounding box center [480, 166] width 648 height 152
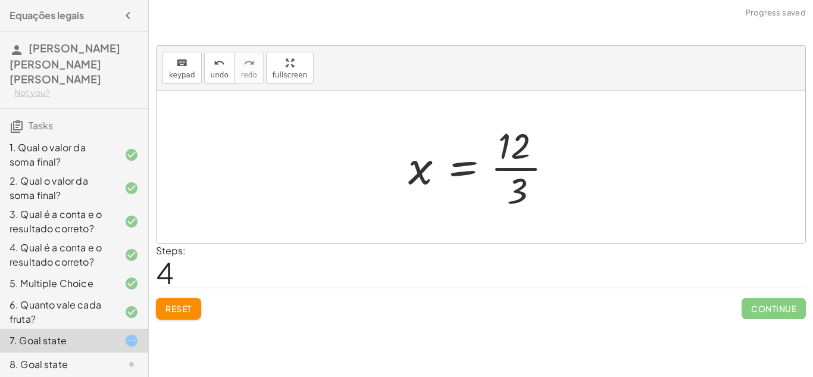
click at [464, 172] on div at bounding box center [485, 167] width 166 height 92
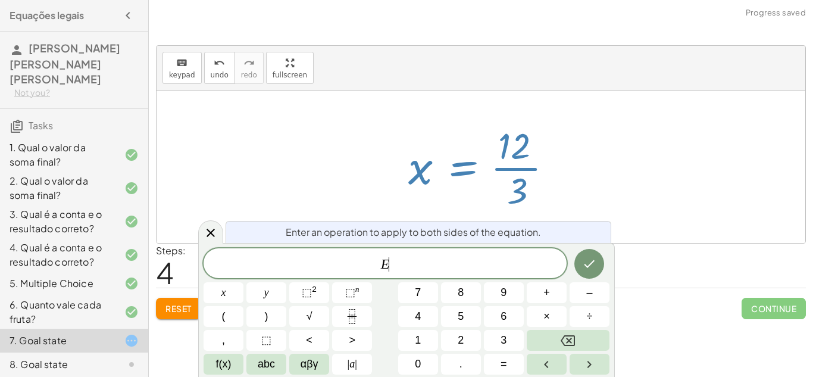
click at [422, 168] on div at bounding box center [485, 167] width 166 height 92
click at [341, 170] on div at bounding box center [480, 166] width 648 height 152
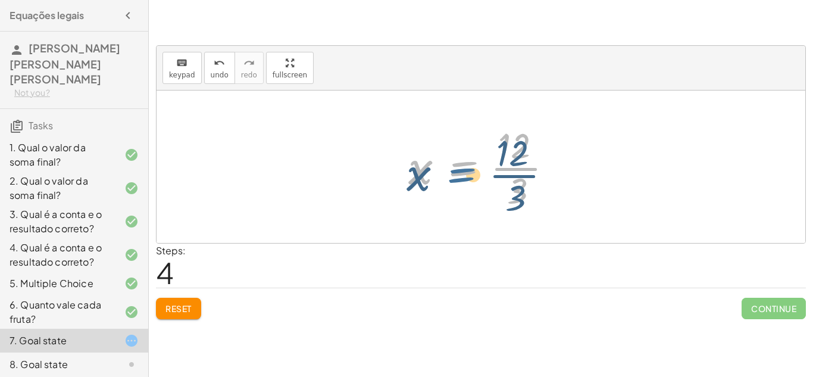
drag, startPoint x: 462, startPoint y: 168, endPoint x: 458, endPoint y: 173, distance: 6.3
click at [458, 173] on div at bounding box center [485, 167] width 166 height 92
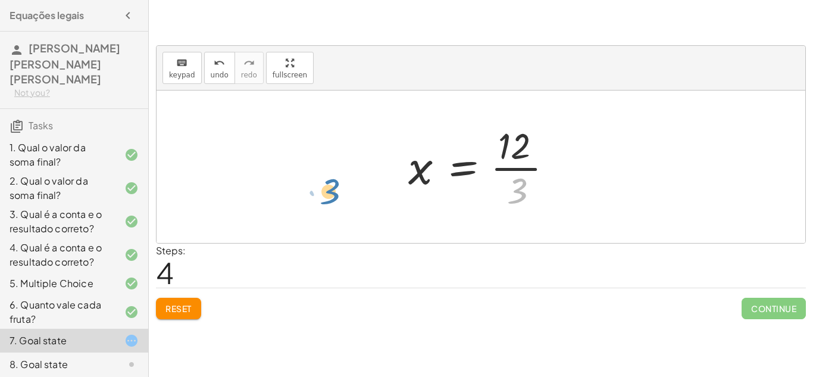
drag, startPoint x: 518, startPoint y: 186, endPoint x: 328, endPoint y: 187, distance: 189.7
drag, startPoint x: 424, startPoint y: 175, endPoint x: 520, endPoint y: 189, distance: 97.3
click at [520, 189] on div at bounding box center [485, 167] width 166 height 92
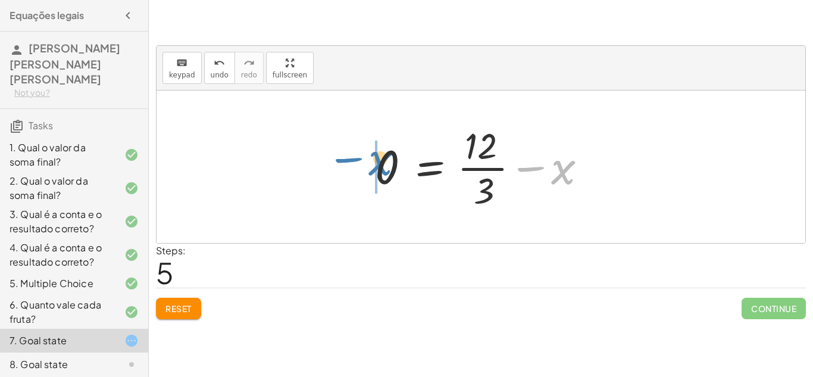
drag, startPoint x: 566, startPoint y: 162, endPoint x: 383, endPoint y: 152, distance: 183.5
click at [383, 152] on div at bounding box center [485, 167] width 233 height 92
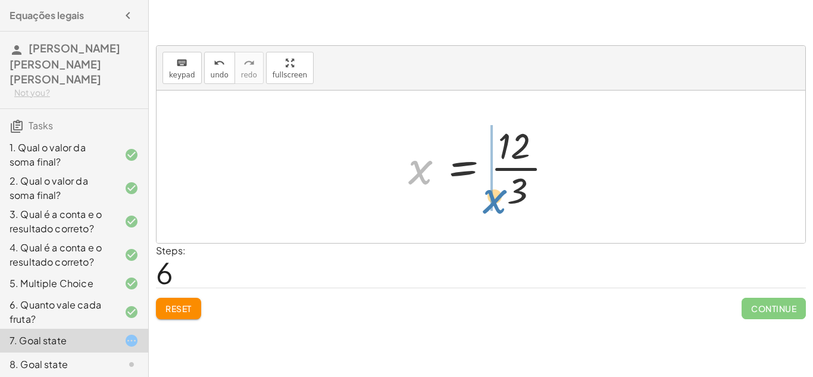
drag, startPoint x: 414, startPoint y: 169, endPoint x: 488, endPoint y: 199, distance: 80.1
click at [488, 199] on div at bounding box center [485, 167] width 166 height 92
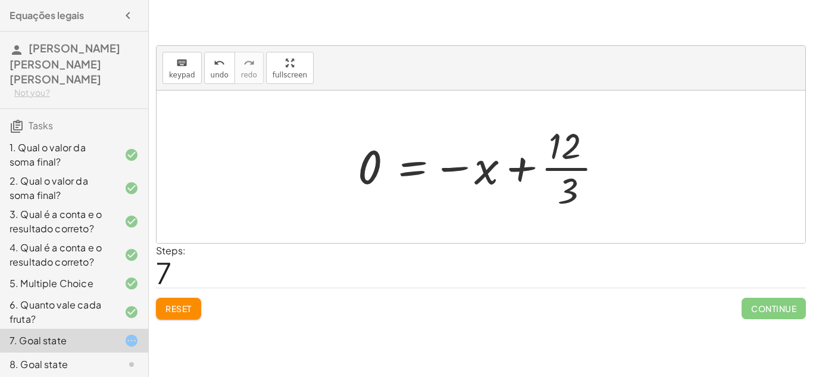
click at [177, 310] on span "Reset" at bounding box center [178, 308] width 26 height 11
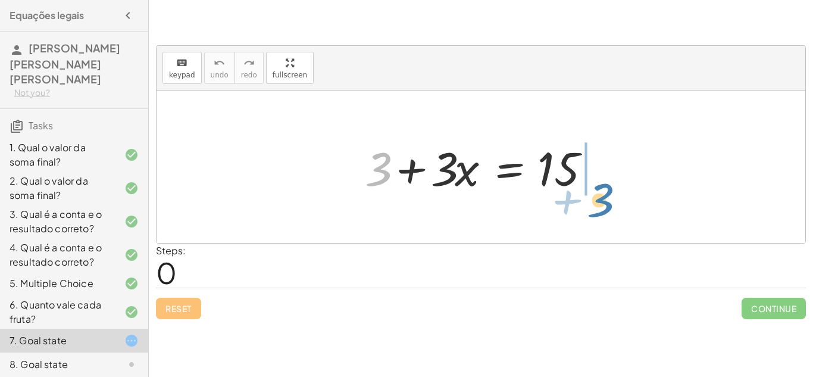
drag, startPoint x: 376, startPoint y: 164, endPoint x: 595, endPoint y: 193, distance: 220.9
click at [595, 193] on div at bounding box center [485, 166] width 253 height 61
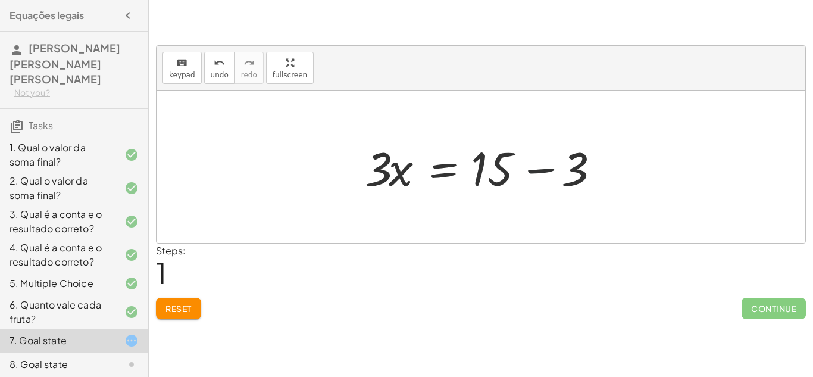
click at [540, 169] on div at bounding box center [485, 166] width 253 height 61
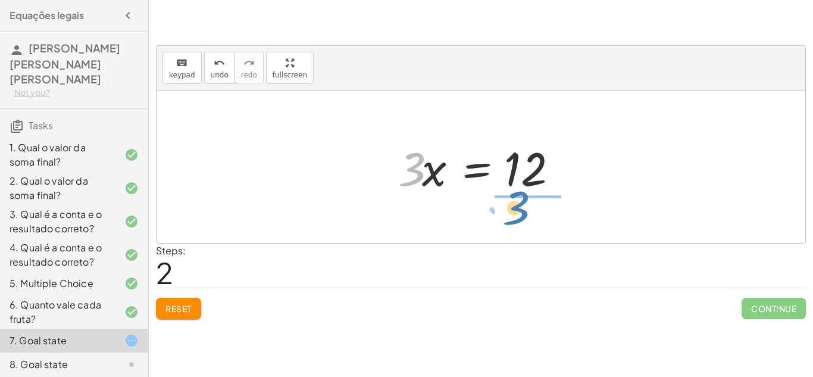
drag, startPoint x: 414, startPoint y: 180, endPoint x: 518, endPoint y: 219, distance: 111.0
click at [518, 219] on div "+ 3 + · 3 · x = 15 · 3 · x = + 15 − 3 · 3 · 3 · x = 12" at bounding box center [480, 166] width 648 height 152
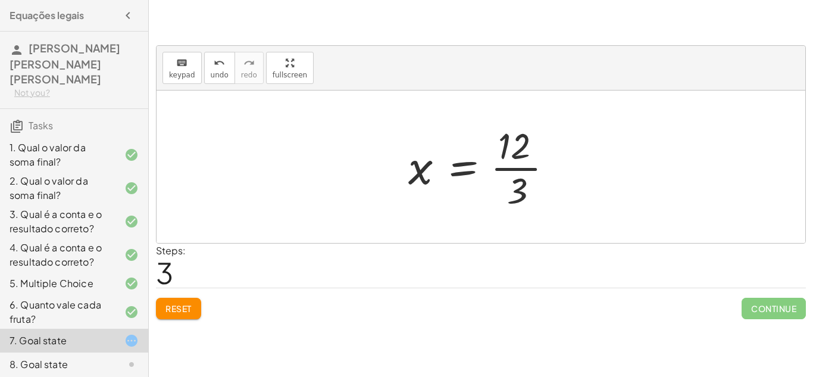
click at [515, 167] on div at bounding box center [485, 167] width 166 height 92
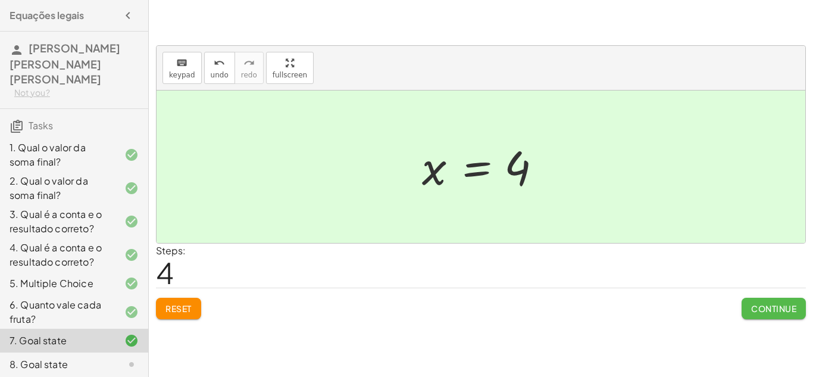
click at [756, 306] on span "Continue" at bounding box center [773, 308] width 45 height 11
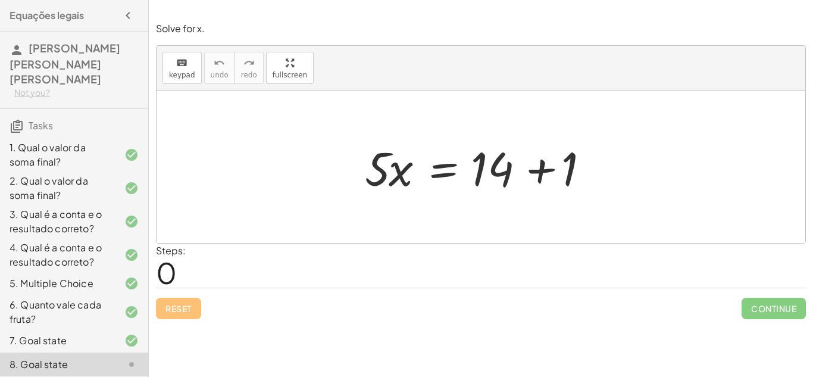
click at [379, 179] on div at bounding box center [485, 166] width 253 height 61
drag, startPoint x: 569, startPoint y: 174, endPoint x: 556, endPoint y: 190, distance: 21.2
click at [556, 190] on div at bounding box center [485, 166] width 253 height 61
click at [544, 171] on div at bounding box center [485, 166] width 253 height 61
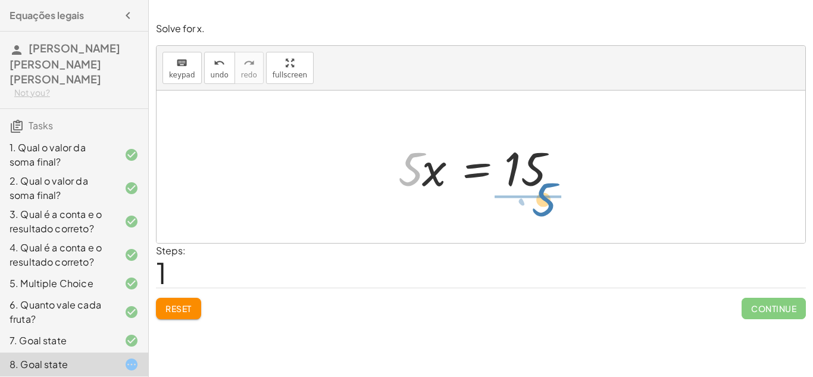
drag, startPoint x: 401, startPoint y: 178, endPoint x: 528, endPoint y: 212, distance: 131.9
click at [528, 212] on div "· 5 · x = + 14 + 1 · 5 · 5 · x = 15" at bounding box center [480, 166] width 648 height 152
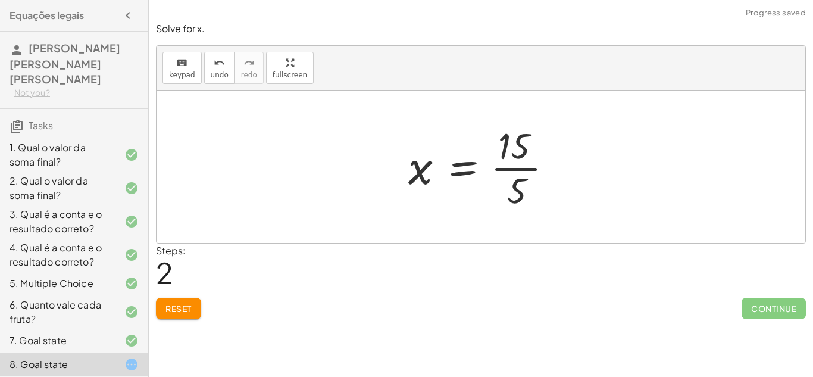
click at [510, 168] on div at bounding box center [485, 167] width 166 height 92
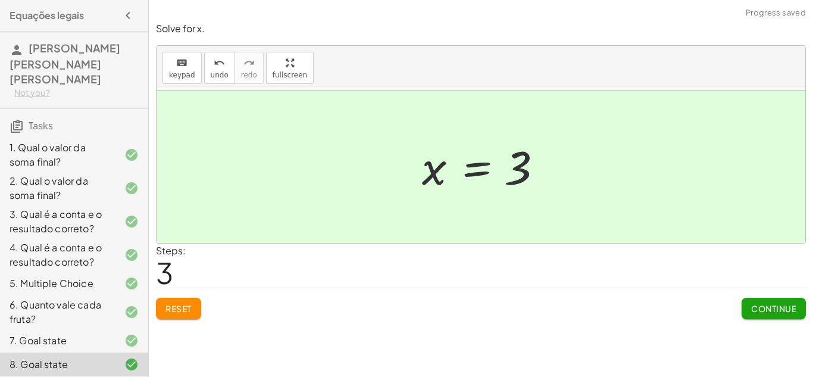
click at [752, 307] on span "Continue" at bounding box center [773, 308] width 45 height 11
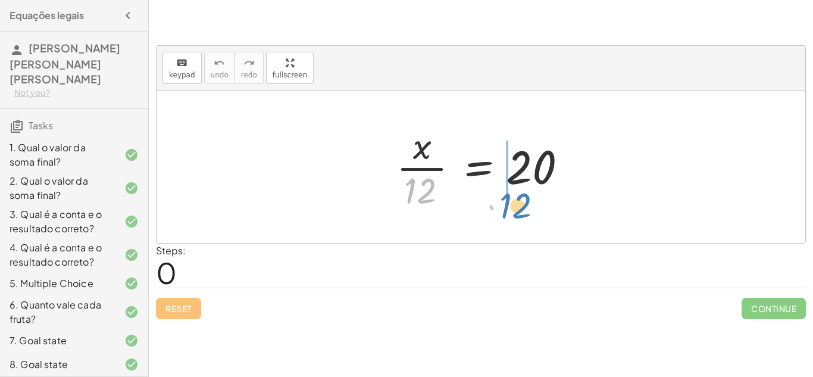
drag, startPoint x: 413, startPoint y: 183, endPoint x: 507, endPoint y: 199, distance: 94.8
click at [507, 199] on div at bounding box center [485, 167] width 190 height 92
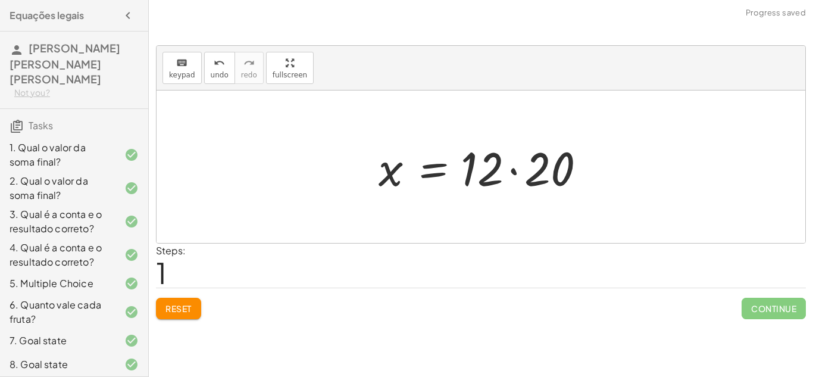
click at [513, 171] on div at bounding box center [485, 166] width 226 height 61
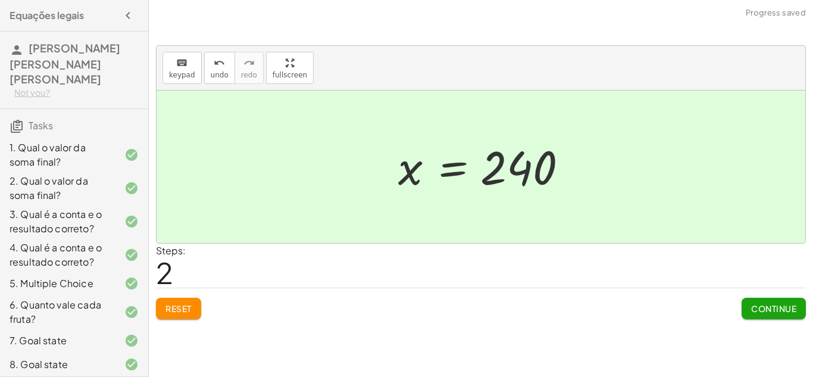
click at [778, 307] on span "Continue" at bounding box center [773, 308] width 45 height 11
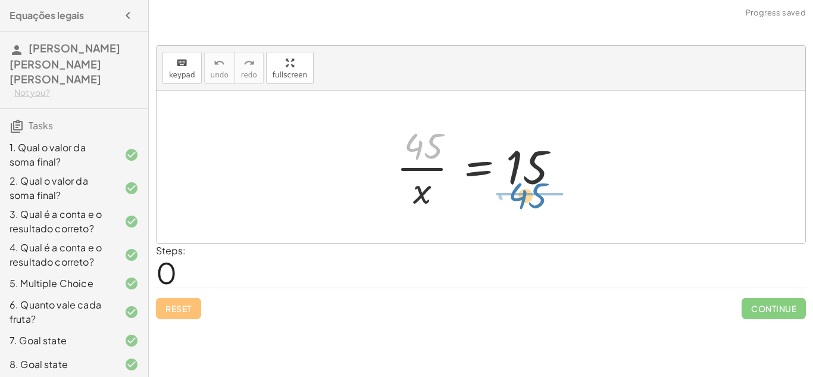
drag, startPoint x: 415, startPoint y: 144, endPoint x: 525, endPoint y: 198, distance: 122.6
click at [525, 198] on div at bounding box center [485, 167] width 190 height 92
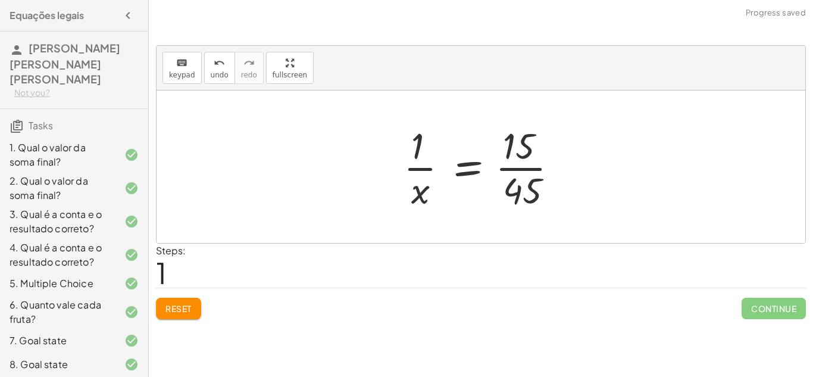
click at [525, 170] on div at bounding box center [484, 167] width 175 height 92
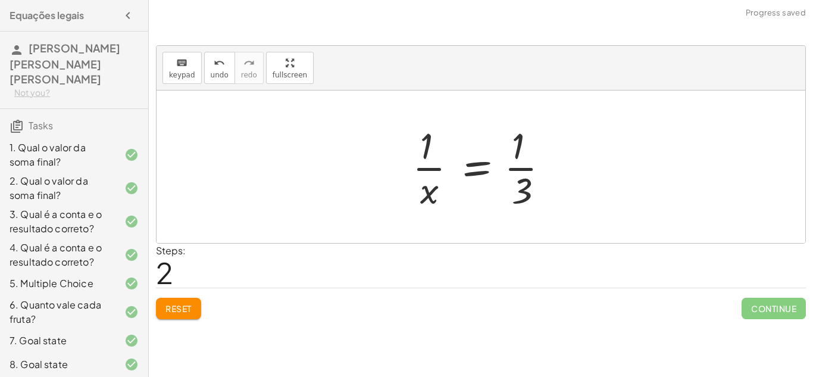
click at [528, 171] on div at bounding box center [485, 167] width 158 height 92
click at [171, 310] on span "Reset" at bounding box center [178, 308] width 26 height 11
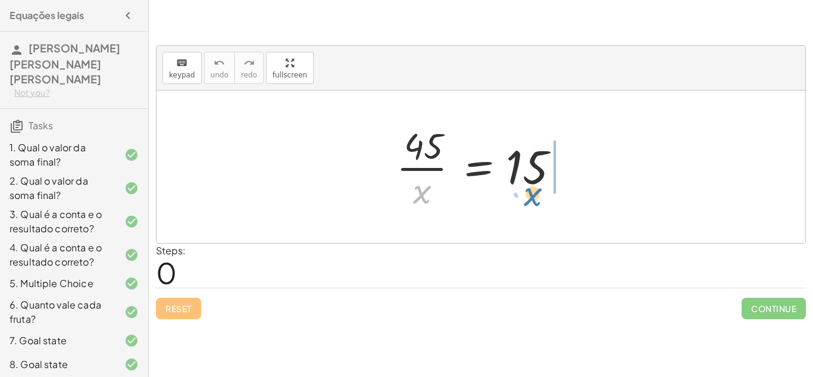
drag, startPoint x: 418, startPoint y: 187, endPoint x: 529, endPoint y: 190, distance: 110.7
click at [529, 190] on div at bounding box center [485, 167] width 190 height 92
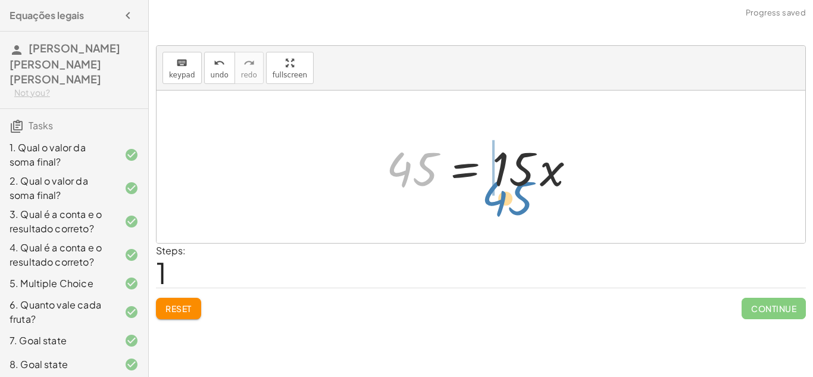
drag, startPoint x: 394, startPoint y: 162, endPoint x: 488, endPoint y: 192, distance: 98.0
click at [488, 192] on div at bounding box center [485, 166] width 210 height 61
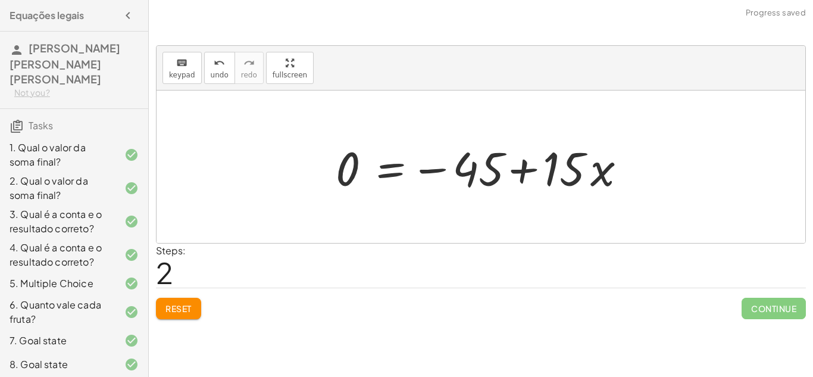
click at [188, 299] on button "Reset" at bounding box center [178, 307] width 45 height 21
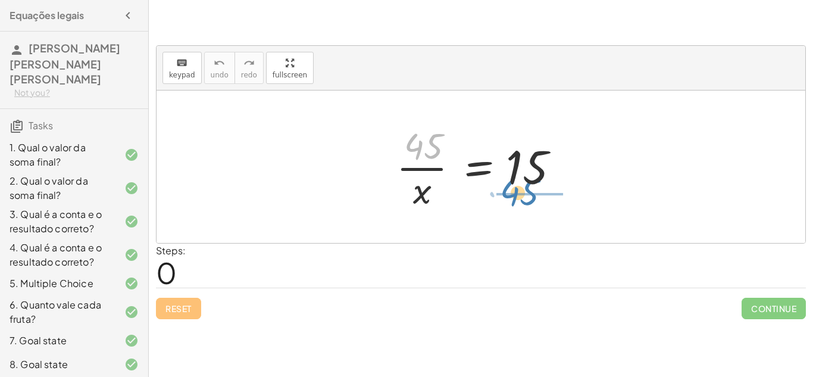
drag, startPoint x: 431, startPoint y: 131, endPoint x: 527, endPoint y: 178, distance: 106.4
click at [527, 178] on div at bounding box center [485, 167] width 190 height 92
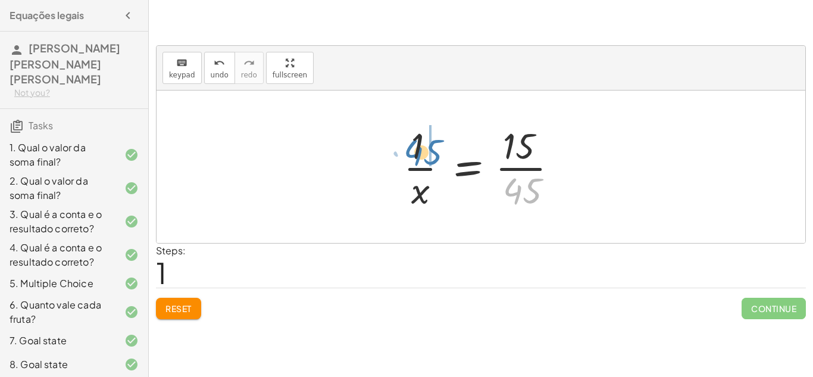
drag, startPoint x: 533, startPoint y: 193, endPoint x: 434, endPoint y: 156, distance: 105.8
click at [434, 156] on div at bounding box center [484, 167] width 175 height 92
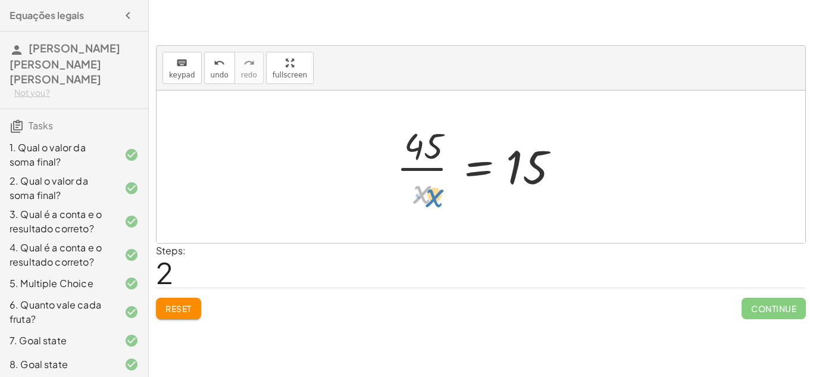
drag, startPoint x: 419, startPoint y: 196, endPoint x: 427, endPoint y: 200, distance: 8.5
click at [427, 200] on div at bounding box center [485, 167] width 190 height 92
click at [475, 167] on div at bounding box center [485, 167] width 190 height 92
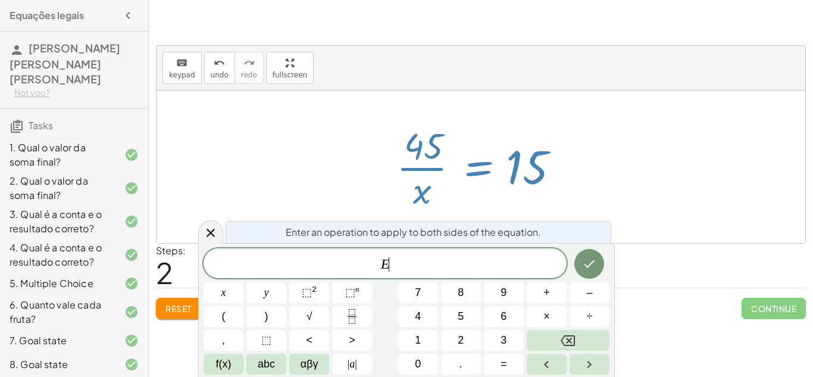
scroll to position [6, 0]
click at [426, 171] on div at bounding box center [485, 167] width 190 height 92
click at [589, 203] on div at bounding box center [480, 166] width 648 height 152
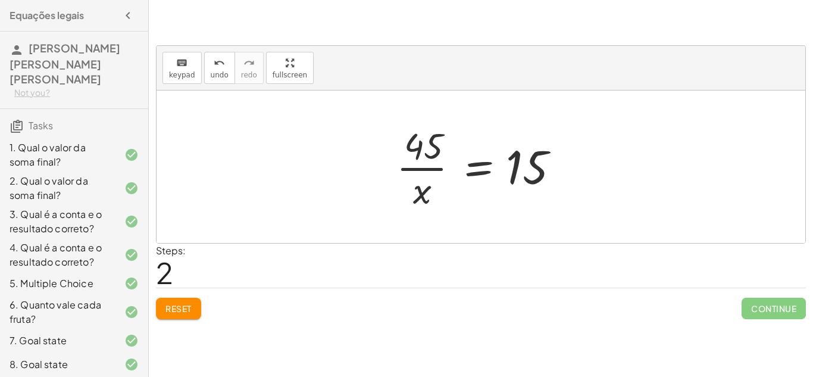
click at [422, 165] on div at bounding box center [485, 167] width 190 height 92
drag, startPoint x: 421, startPoint y: 150, endPoint x: 500, endPoint y: 206, distance: 96.5
click at [500, 206] on div at bounding box center [485, 167] width 190 height 92
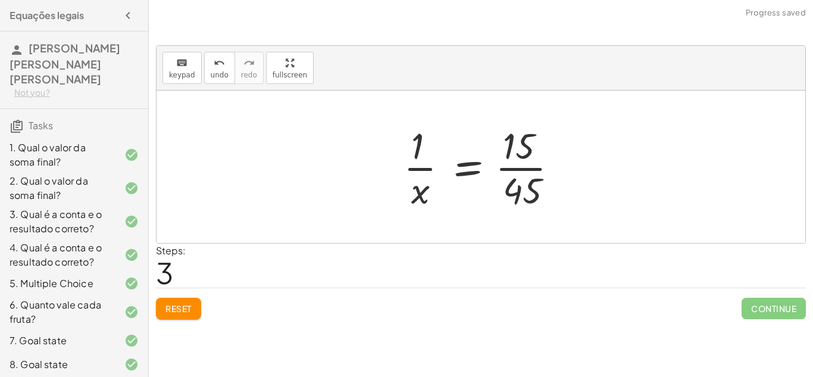
click at [534, 168] on div at bounding box center [484, 167] width 175 height 92
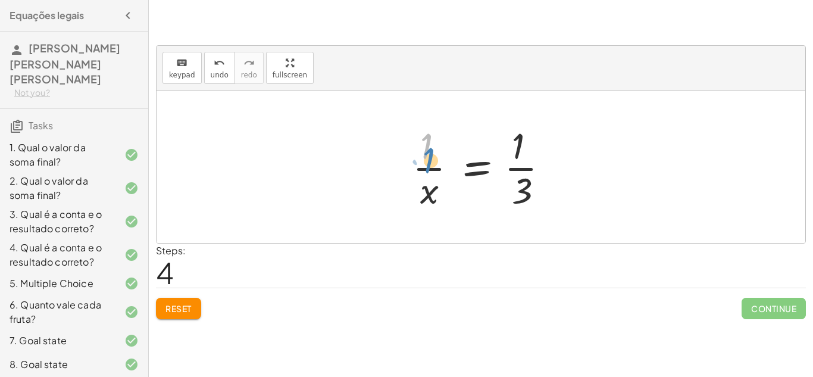
drag, startPoint x: 419, startPoint y: 150, endPoint x: 421, endPoint y: 165, distance: 15.0
click at [421, 165] on div at bounding box center [485, 167] width 158 height 92
click at [178, 312] on span "Reset" at bounding box center [178, 308] width 26 height 11
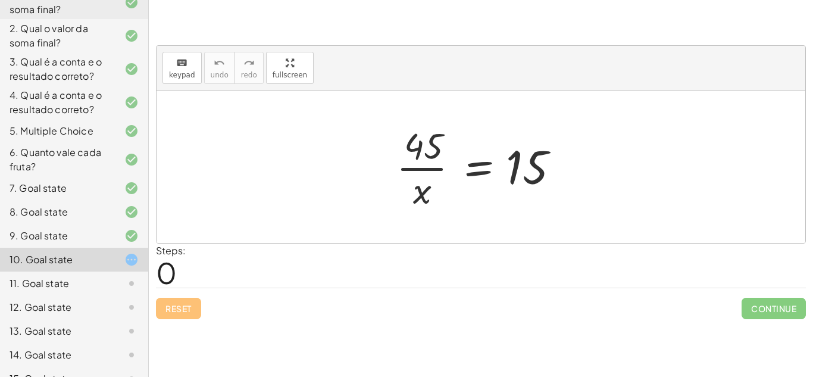
scroll to position [158, 0]
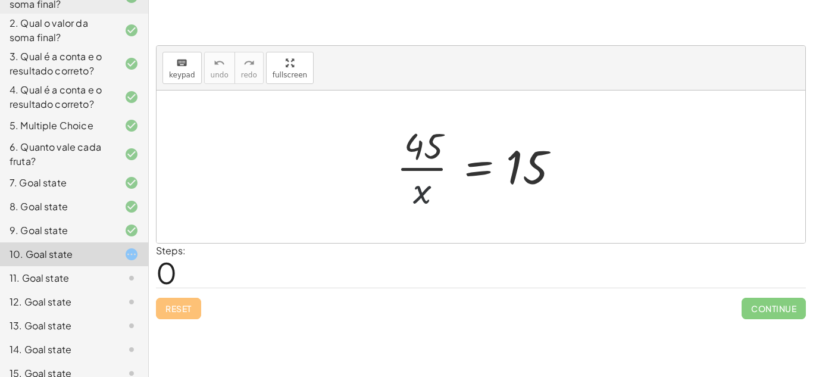
drag, startPoint x: 417, startPoint y: 192, endPoint x: 580, endPoint y: 155, distance: 167.1
click at [580, 155] on div "· 45 · x = 15" at bounding box center [480, 167] width 205 height 98
click at [184, 302] on div "Reset Continue" at bounding box center [481, 303] width 650 height 32
click at [184, 305] on div "Reset Continue" at bounding box center [481, 303] width 650 height 32
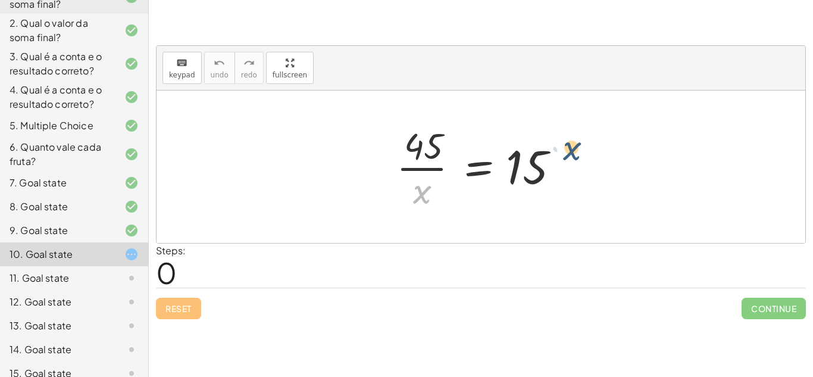
drag, startPoint x: 420, startPoint y: 192, endPoint x: 599, endPoint y: 145, distance: 185.3
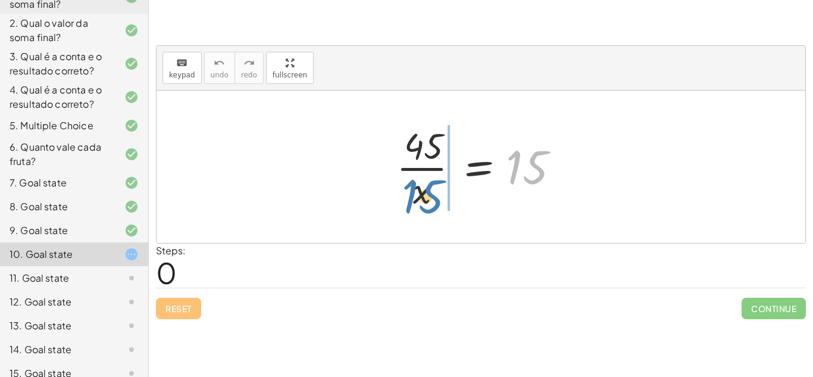
drag, startPoint x: 534, startPoint y: 171, endPoint x: 431, endPoint y: 201, distance: 107.1
click at [431, 201] on div at bounding box center [485, 167] width 190 height 92
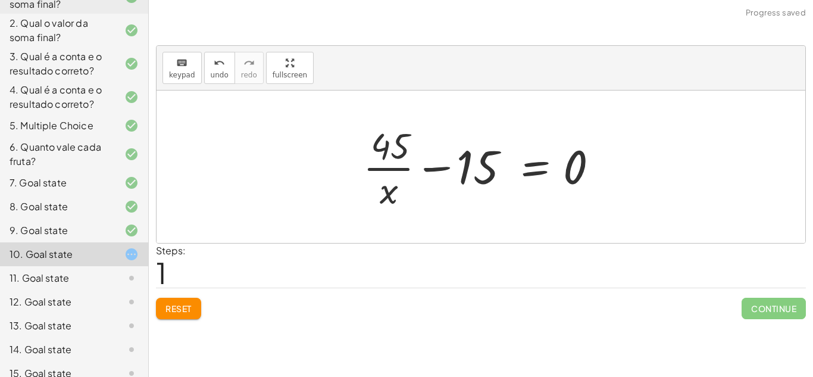
click at [193, 307] on button "Reset" at bounding box center [178, 307] width 45 height 21
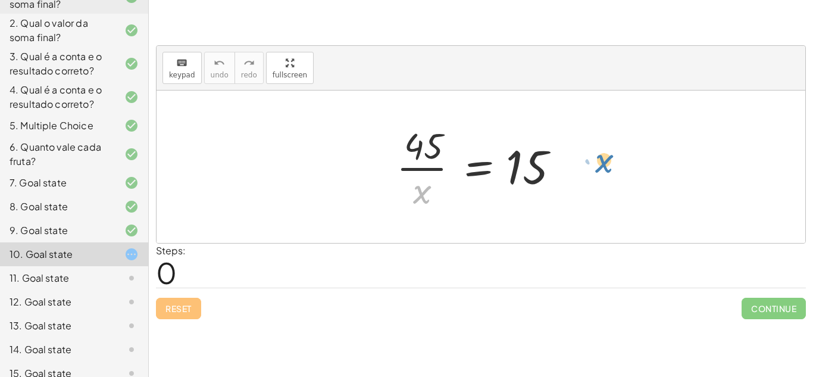
drag, startPoint x: 421, startPoint y: 200, endPoint x: 603, endPoint y: 170, distance: 184.4
click at [603, 170] on div "· x · 45 · x = 15" at bounding box center [480, 166] width 648 height 152
drag, startPoint x: 421, startPoint y: 192, endPoint x: 520, endPoint y: 199, distance: 99.6
click at [520, 199] on div at bounding box center [485, 167] width 190 height 92
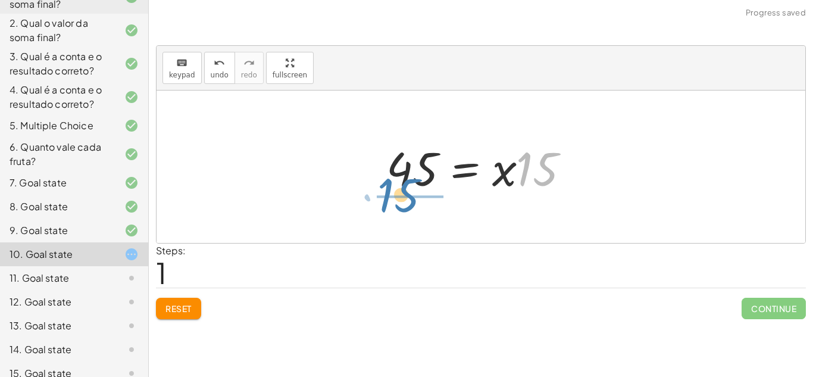
drag, startPoint x: 541, startPoint y: 164, endPoint x: 406, endPoint y: 195, distance: 138.5
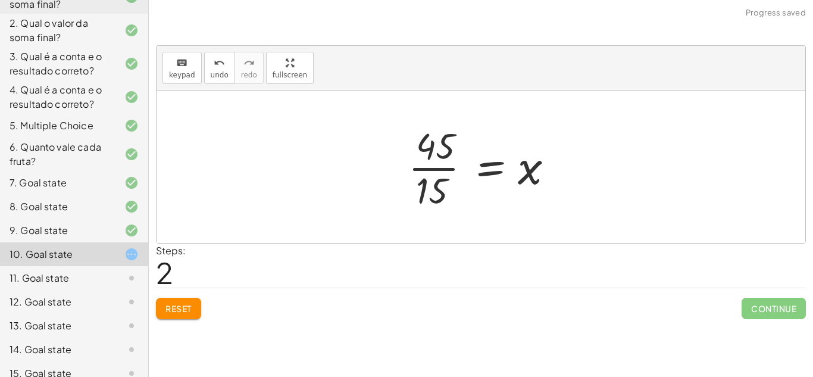
click at [443, 167] on div at bounding box center [485, 167] width 166 height 92
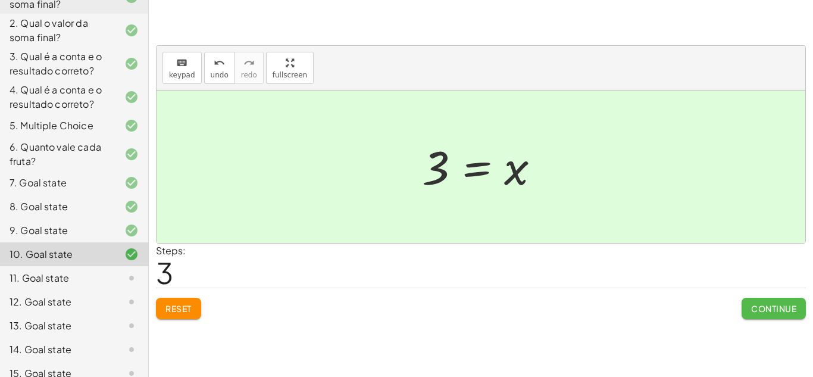
click at [773, 311] on span "Continue" at bounding box center [773, 308] width 45 height 11
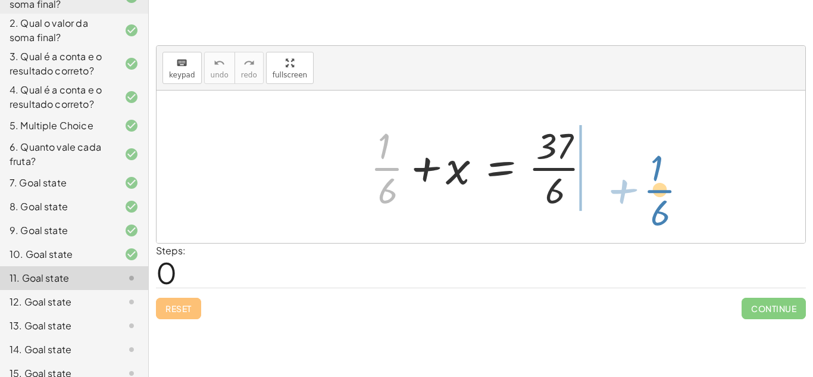
drag, startPoint x: 385, startPoint y: 161, endPoint x: 657, endPoint y: 185, distance: 272.3
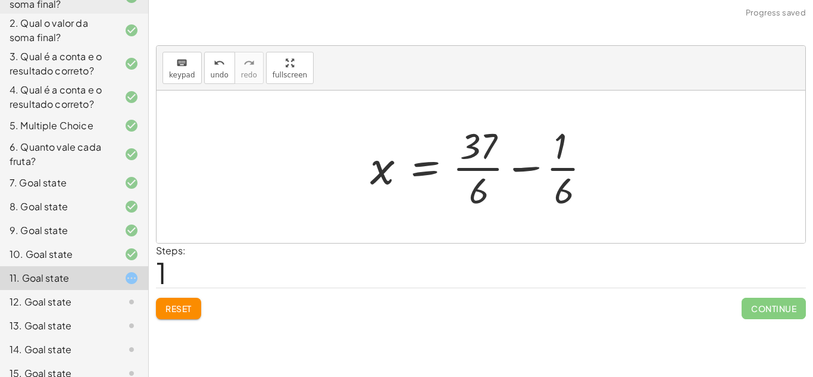
click at [479, 171] on div at bounding box center [485, 167] width 242 height 92
click at [563, 168] on div at bounding box center [485, 167] width 242 height 92
click at [519, 168] on div at bounding box center [485, 167] width 242 height 92
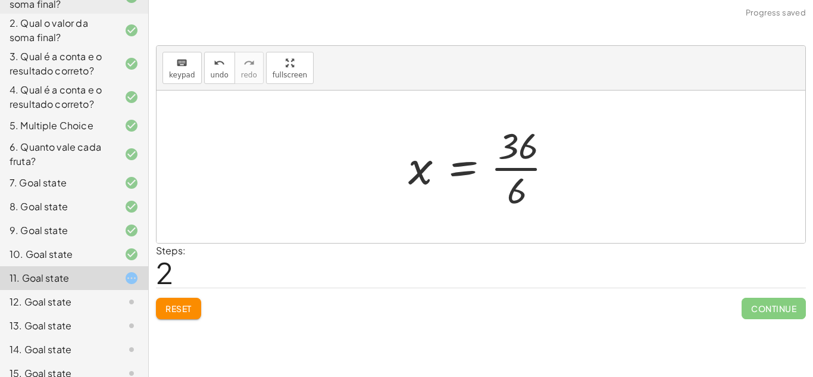
click at [513, 169] on div at bounding box center [485, 167] width 166 height 92
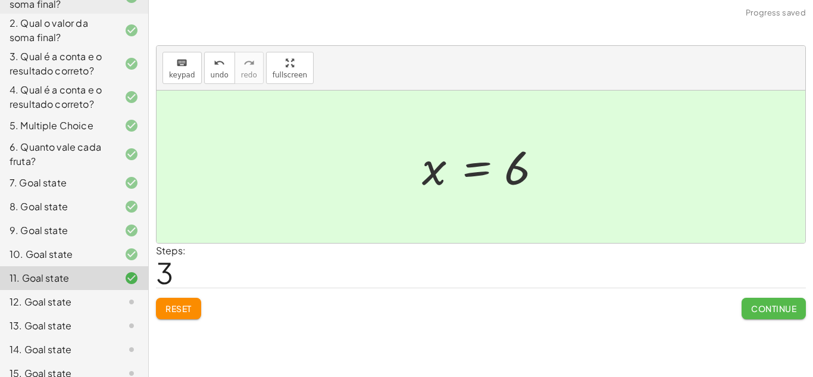
click at [766, 302] on button "Continue" at bounding box center [773, 307] width 64 height 21
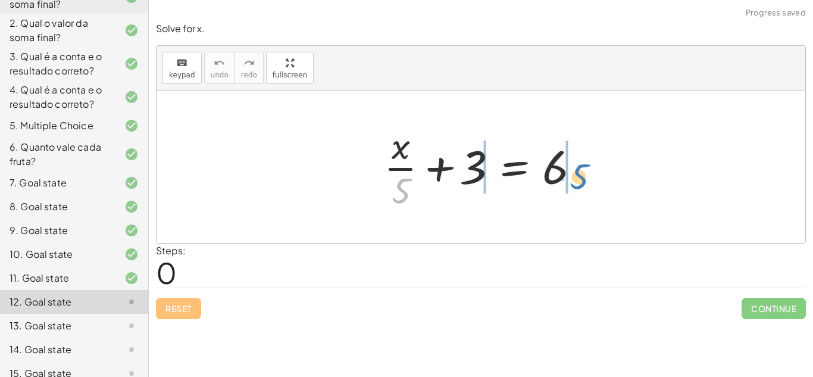
drag, startPoint x: 403, startPoint y: 186, endPoint x: 581, endPoint y: 174, distance: 178.2
click at [581, 174] on div at bounding box center [485, 167] width 215 height 92
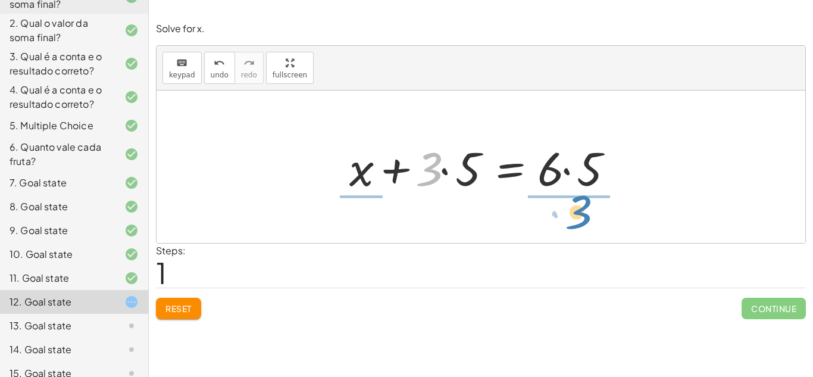
drag, startPoint x: 435, startPoint y: 162, endPoint x: 585, endPoint y: 206, distance: 155.5
click at [585, 206] on div "+ · x · 5 + 3 = 6 · 3 + x + 3 = 6 · · 5 · · 5" at bounding box center [480, 166] width 648 height 152
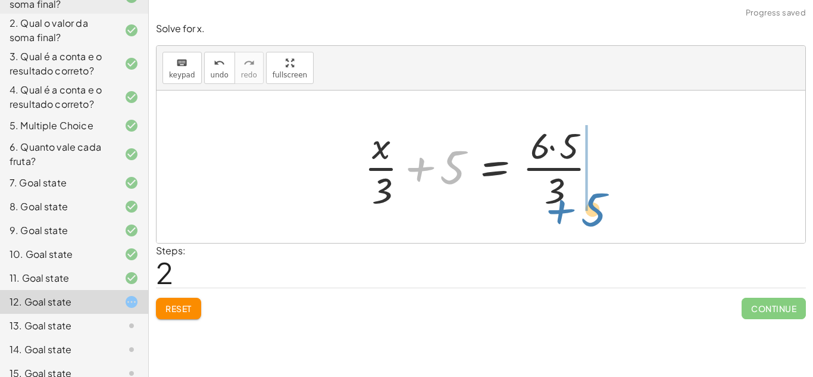
drag, startPoint x: 451, startPoint y: 173, endPoint x: 592, endPoint y: 216, distance: 147.3
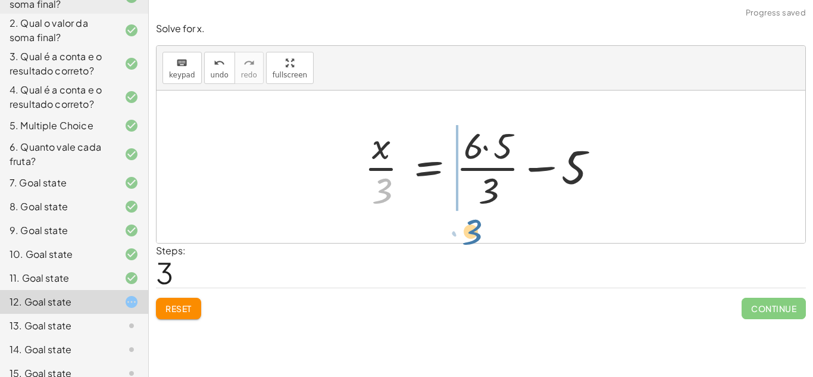
drag, startPoint x: 384, startPoint y: 185, endPoint x: 471, endPoint y: 224, distance: 95.8
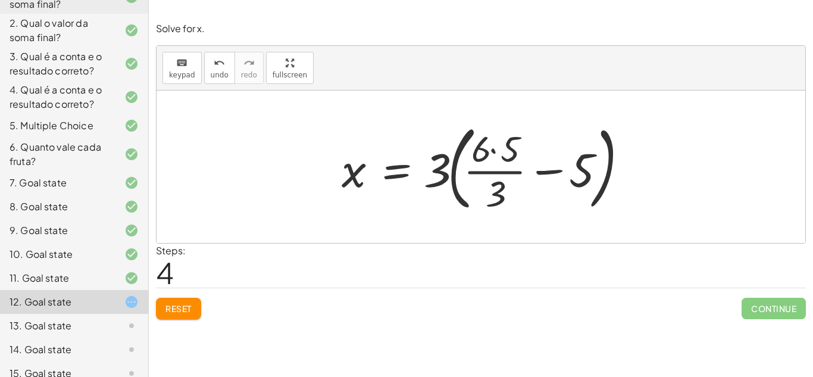
click at [487, 172] on div at bounding box center [484, 166] width 299 height 99
click at [525, 181] on div at bounding box center [484, 166] width 299 height 99
click at [544, 174] on div at bounding box center [484, 166] width 299 height 99
click at [436, 165] on div at bounding box center [484, 166] width 299 height 99
click at [465, 170] on div at bounding box center [484, 166] width 299 height 99
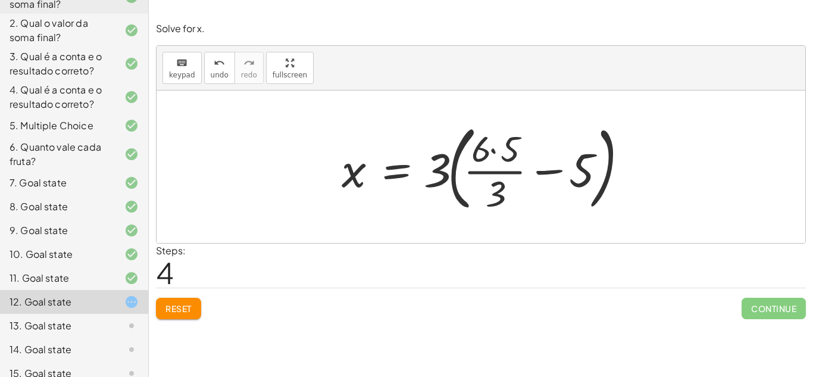
click at [455, 164] on div at bounding box center [484, 166] width 299 height 99
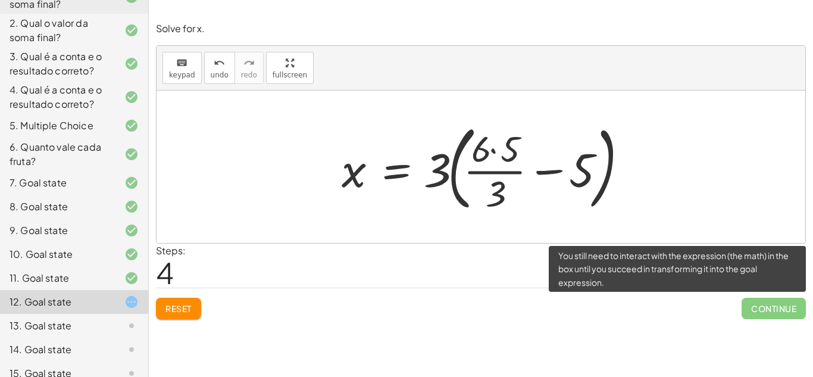
click at [761, 303] on span "Continue" at bounding box center [773, 307] width 64 height 21
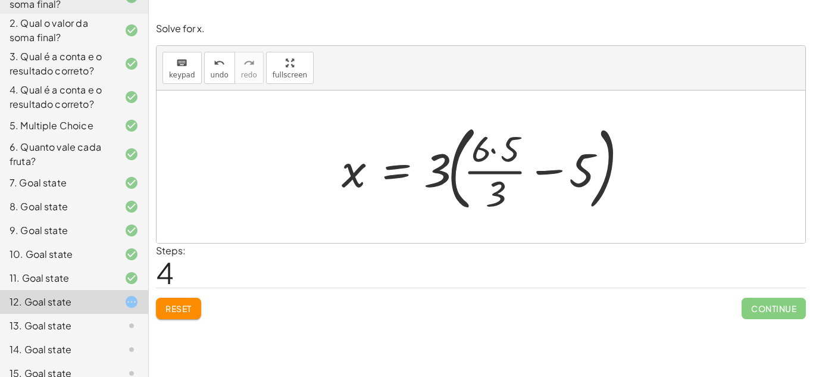
click at [442, 164] on div at bounding box center [484, 166] width 299 height 99
click at [498, 180] on div at bounding box center [484, 166] width 299 height 99
click at [190, 303] on span "Reset" at bounding box center [178, 308] width 26 height 11
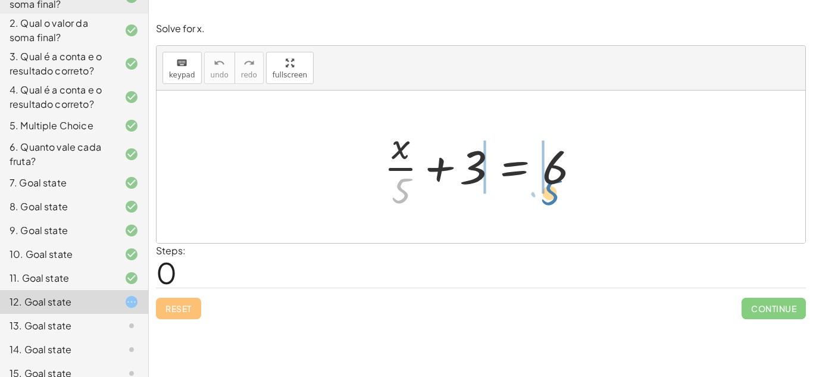
drag, startPoint x: 400, startPoint y: 188, endPoint x: 549, endPoint y: 192, distance: 148.7
click at [549, 192] on div at bounding box center [485, 167] width 215 height 92
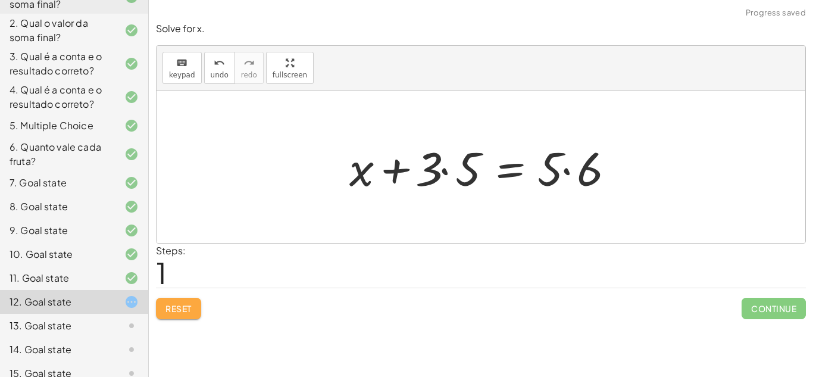
click at [193, 312] on button "Reset" at bounding box center [178, 307] width 45 height 21
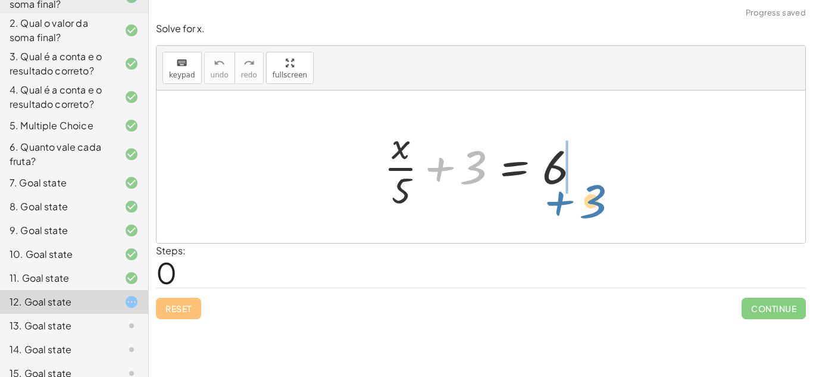
drag, startPoint x: 475, startPoint y: 173, endPoint x: 594, endPoint y: 208, distance: 124.4
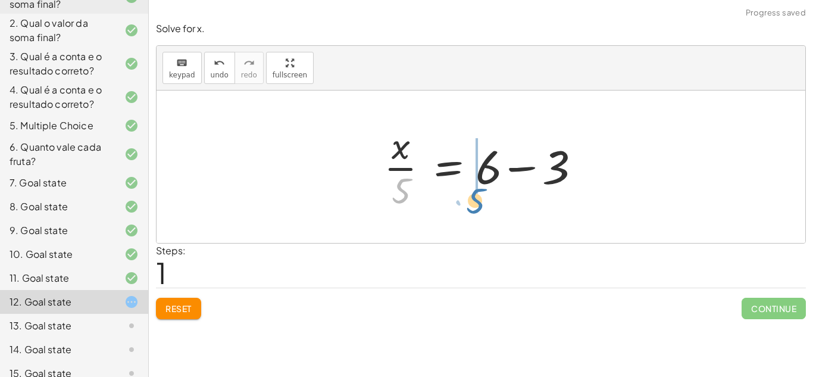
drag, startPoint x: 394, startPoint y: 185, endPoint x: 468, endPoint y: 196, distance: 74.6
click at [468, 196] on div at bounding box center [485, 167] width 215 height 92
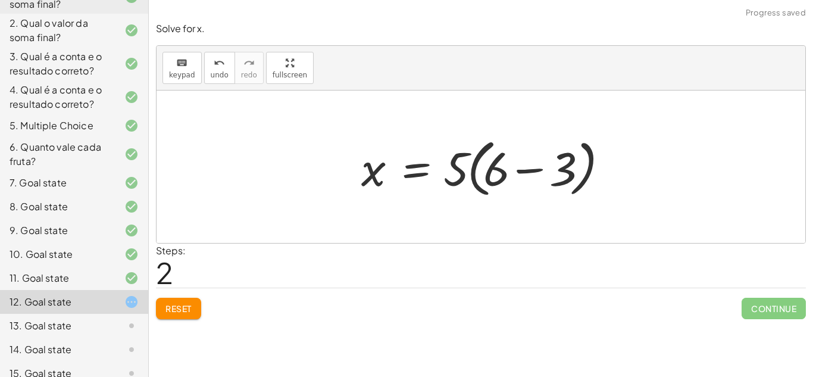
click at [530, 171] on div at bounding box center [485, 167] width 260 height 68
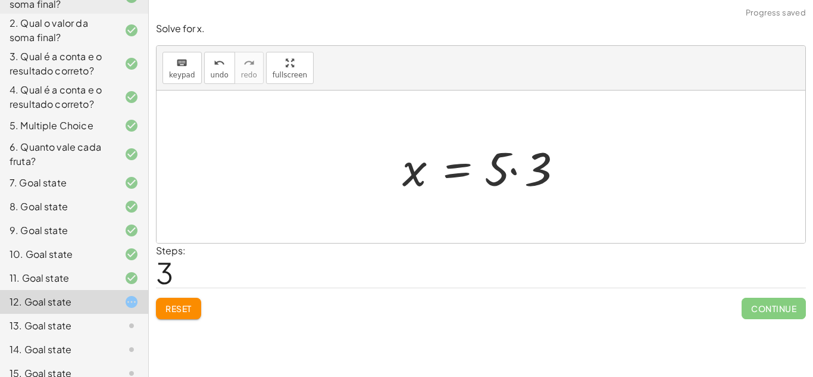
click at [513, 172] on div at bounding box center [485, 166] width 178 height 61
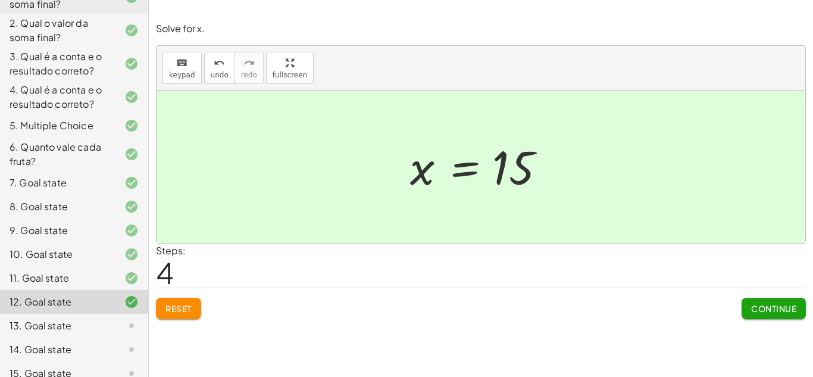
click at [779, 307] on span "Continue" at bounding box center [773, 308] width 45 height 11
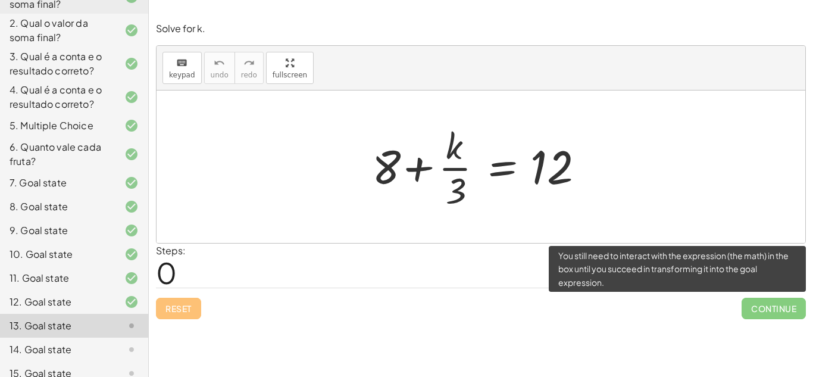
click at [783, 310] on span "Continue" at bounding box center [773, 307] width 64 height 21
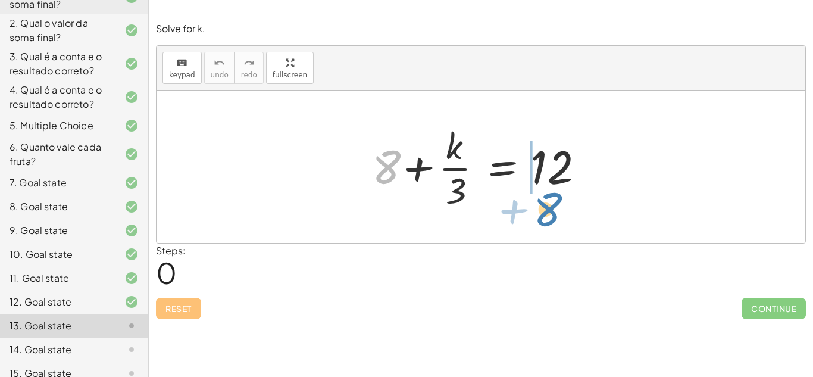
drag, startPoint x: 385, startPoint y: 171, endPoint x: 546, endPoint y: 214, distance: 166.1
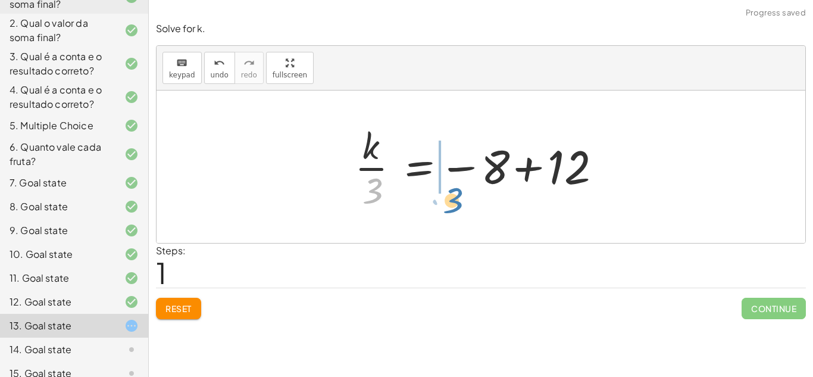
drag, startPoint x: 370, startPoint y: 184, endPoint x: 451, endPoint y: 196, distance: 81.7
click at [451, 196] on div at bounding box center [485, 167] width 273 height 92
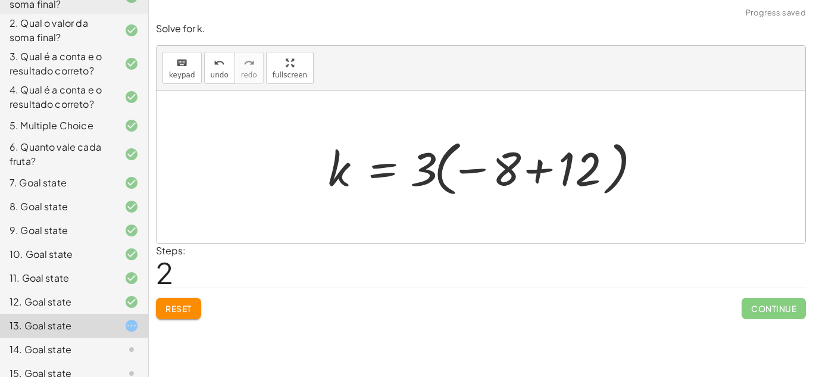
click at [533, 174] on div at bounding box center [485, 167] width 327 height 66
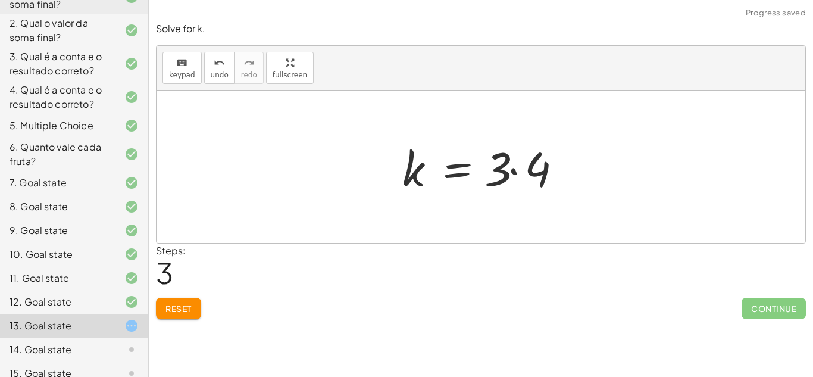
click at [513, 170] on div at bounding box center [485, 166] width 178 height 61
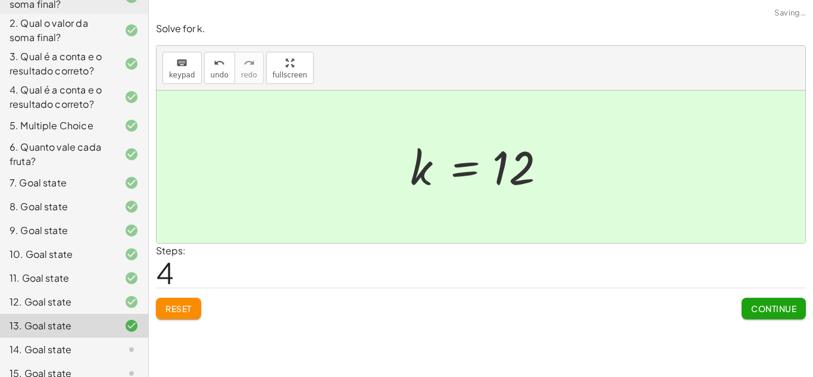
click at [778, 306] on span "Continue" at bounding box center [773, 308] width 45 height 11
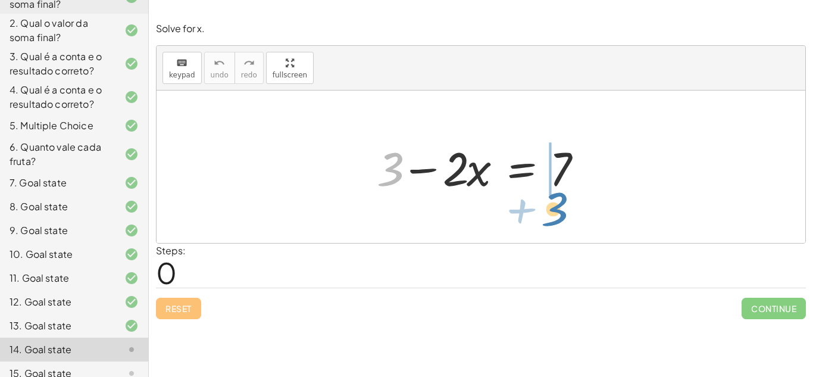
drag, startPoint x: 392, startPoint y: 175, endPoint x: 556, endPoint y: 215, distance: 168.9
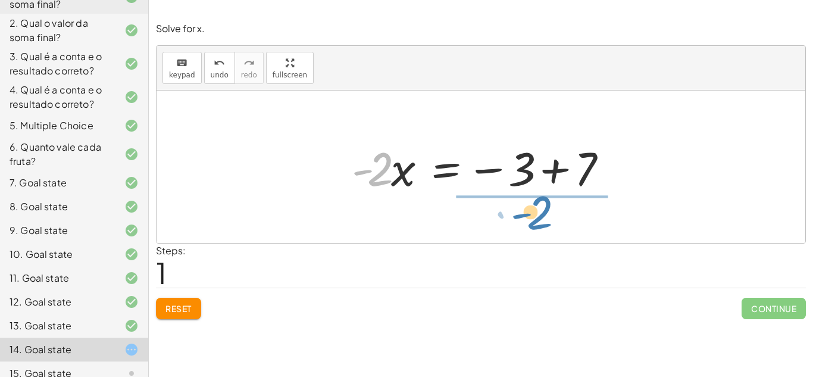
drag, startPoint x: 370, startPoint y: 178, endPoint x: 531, endPoint y: 221, distance: 166.6
click at [531, 221] on div "+ 3 − · 2 · x = 7 · - 2 3 · 2 · x = 7 - − +" at bounding box center [480, 166] width 648 height 152
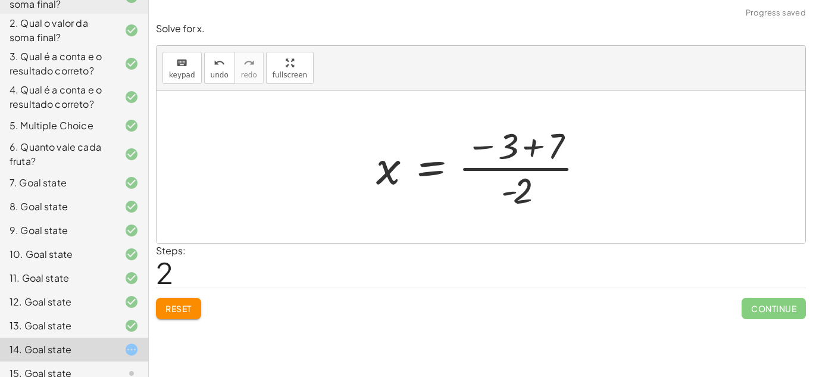
click at [536, 145] on div at bounding box center [485, 167] width 230 height 92
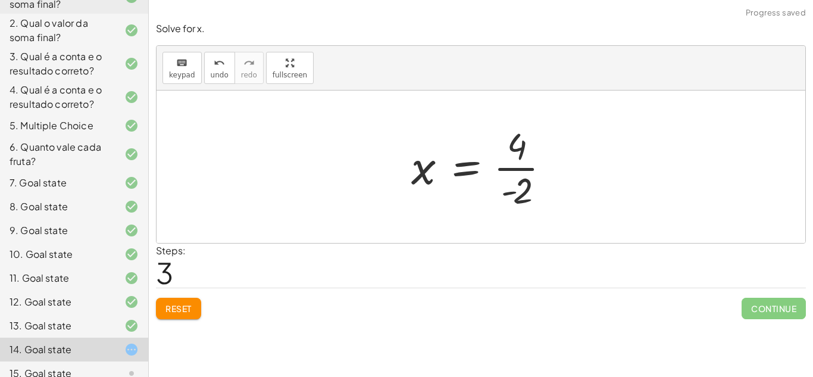
click at [517, 168] on div at bounding box center [485, 167] width 160 height 92
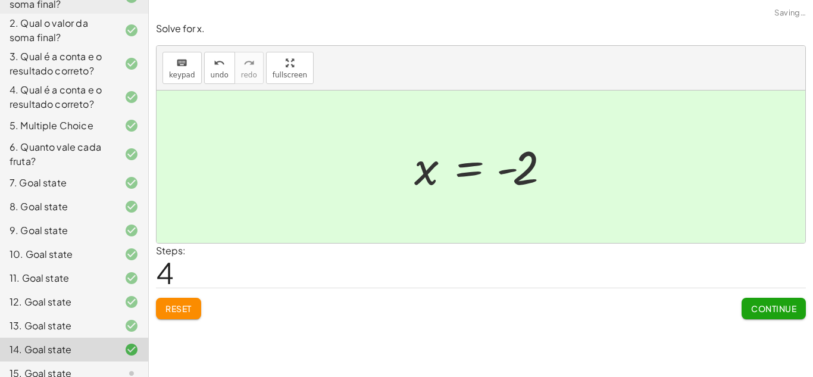
click at [773, 305] on span "Continue" at bounding box center [773, 308] width 45 height 11
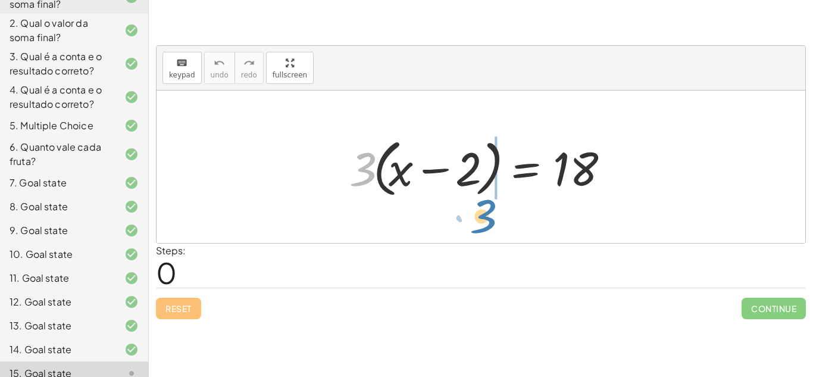
drag, startPoint x: 357, startPoint y: 174, endPoint x: 482, endPoint y: 223, distance: 133.8
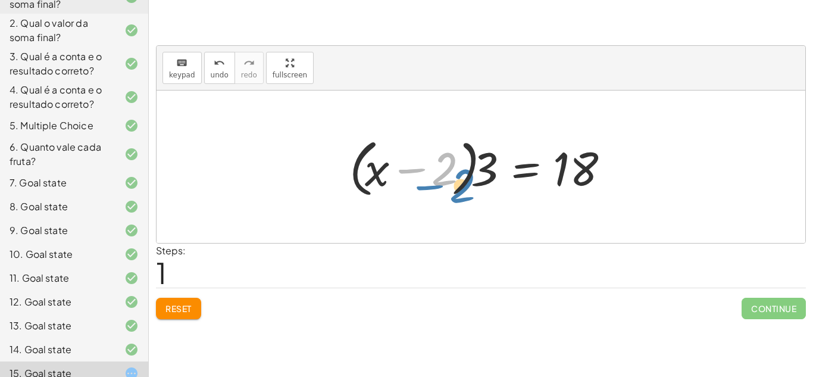
drag, startPoint x: 436, startPoint y: 183, endPoint x: 446, endPoint y: 195, distance: 16.1
click at [446, 195] on div at bounding box center [485, 167] width 284 height 68
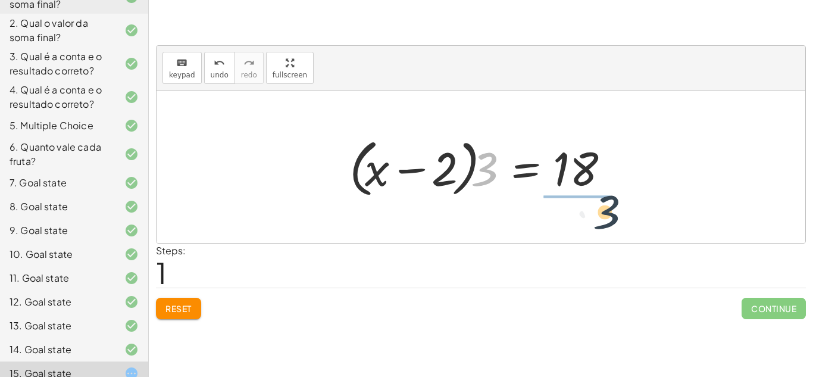
drag, startPoint x: 482, startPoint y: 178, endPoint x: 614, endPoint y: 223, distance: 138.8
click at [614, 223] on div "· 3 · ( + x − 2 ) = 18 · 3 · 3 · ( + x − 2 ) = 18" at bounding box center [480, 166] width 648 height 152
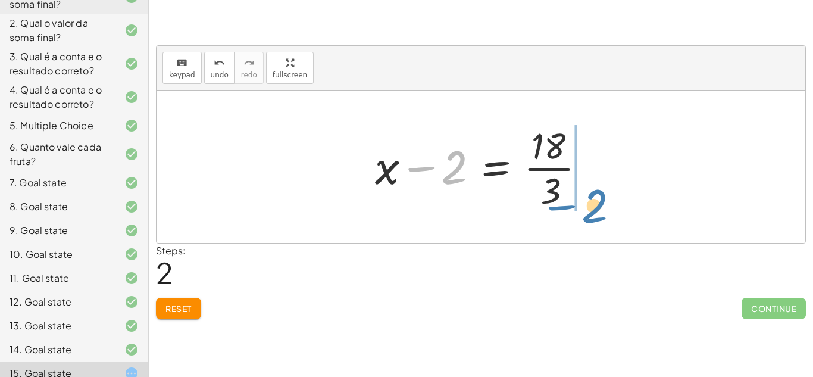
drag, startPoint x: 460, startPoint y: 173, endPoint x: 600, endPoint y: 212, distance: 145.2
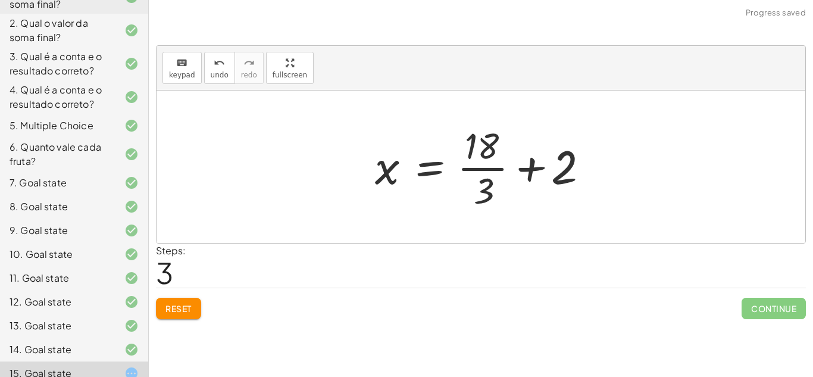
click at [529, 168] on div at bounding box center [485, 167] width 233 height 92
click at [494, 170] on div at bounding box center [485, 167] width 233 height 92
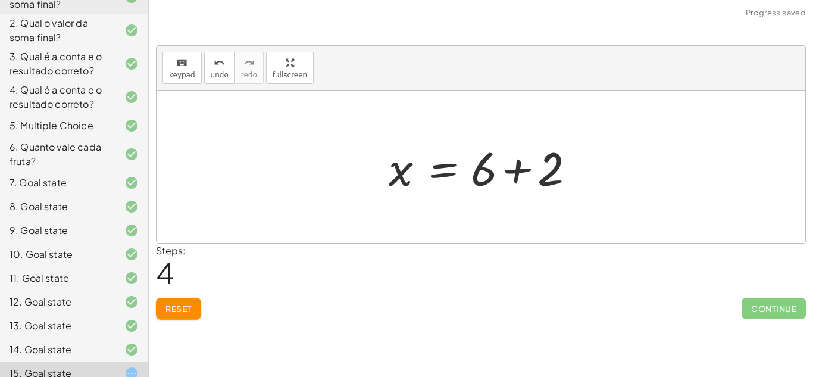
click at [522, 174] on div at bounding box center [484, 166] width 205 height 61
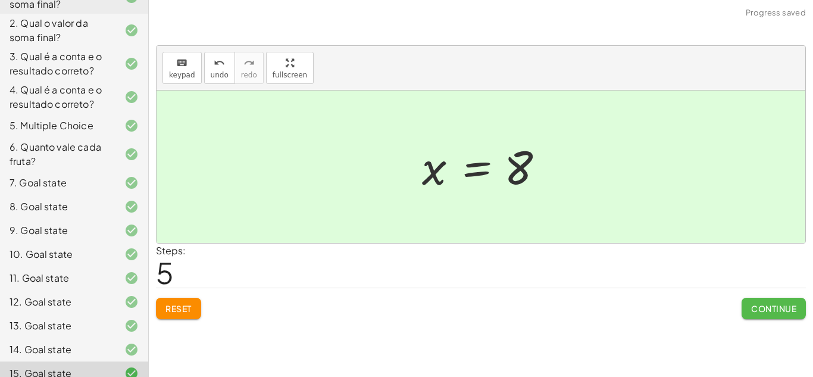
click at [766, 309] on span "Continue" at bounding box center [773, 308] width 45 height 11
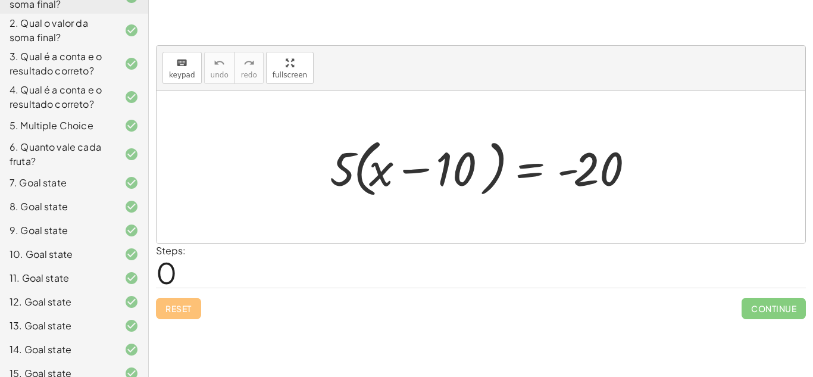
click at [46, 247] on div "10. Goal state" at bounding box center [58, 254] width 96 height 14
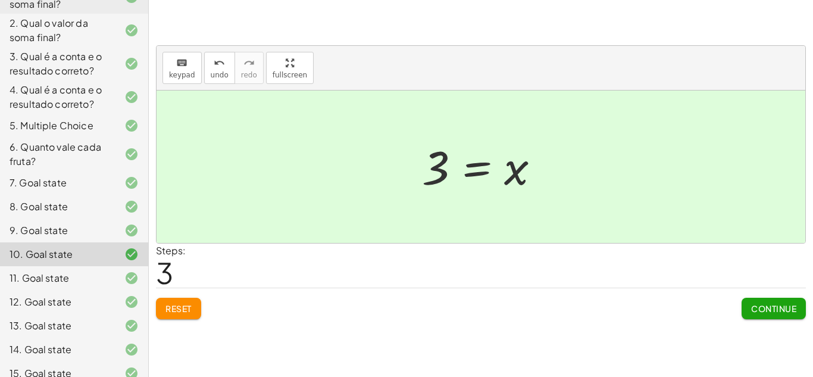
click at [77, 295] on div "12. Goal state" at bounding box center [74, 302] width 148 height 24
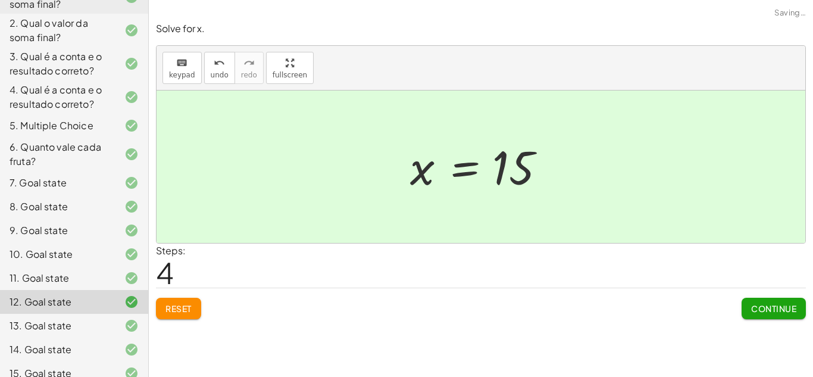
click at [83, 313] on div "13. Goal state" at bounding box center [74, 325] width 148 height 24
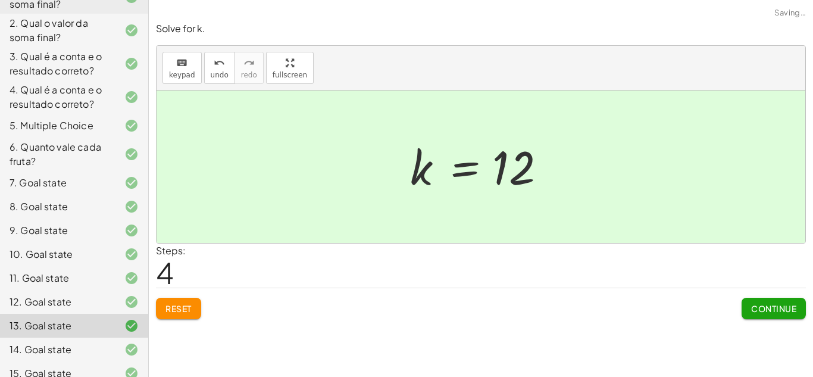
click at [91, 342] on div "14. Goal state" at bounding box center [58, 349] width 96 height 14
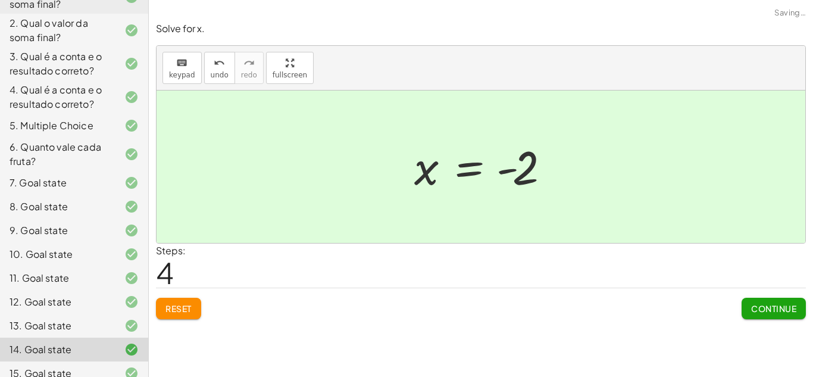
click at [97, 342] on div "14. Goal state" at bounding box center [74, 349] width 148 height 24
click at [120, 366] on div at bounding box center [121, 373] width 33 height 14
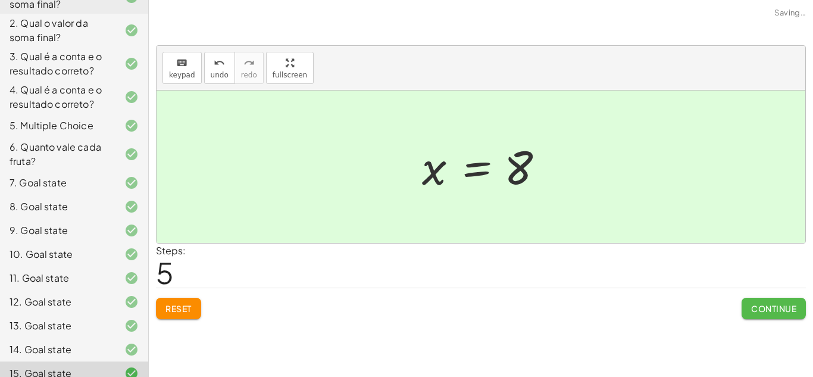
click at [796, 298] on button "Continue" at bounding box center [773, 307] width 64 height 21
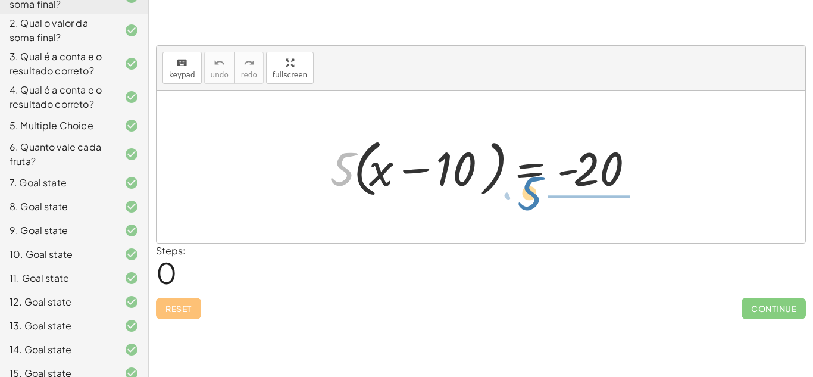
drag, startPoint x: 337, startPoint y: 181, endPoint x: 525, endPoint y: 205, distance: 188.9
click at [525, 205] on div "· 5 · 5 · ( + x − 10 ) = - 20" at bounding box center [480, 166] width 648 height 152
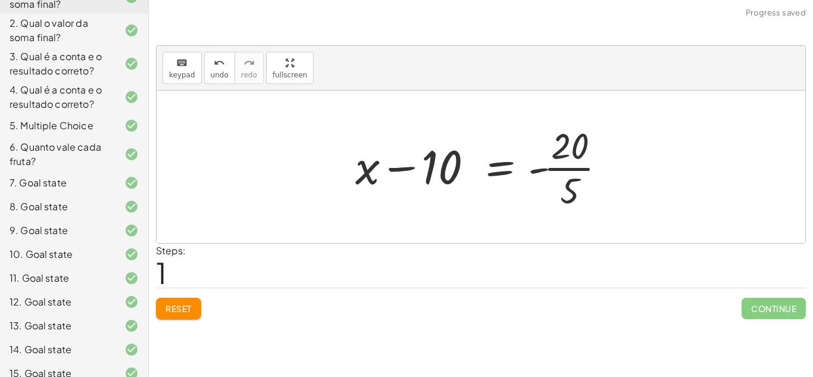
click at [367, 170] on div at bounding box center [485, 167] width 272 height 92
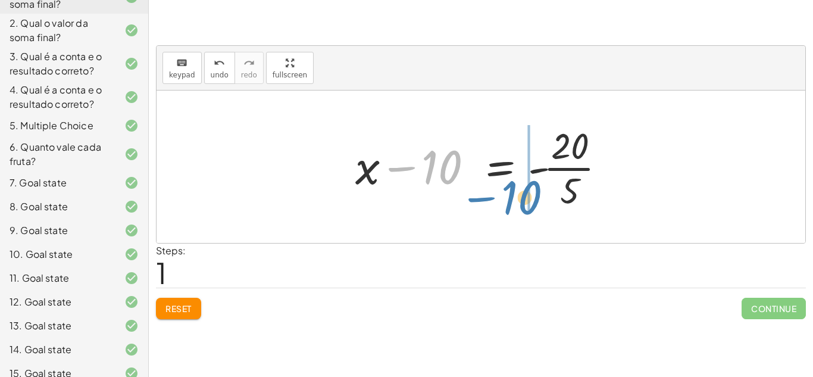
drag, startPoint x: 445, startPoint y: 174, endPoint x: 524, endPoint y: 205, distance: 84.9
click at [524, 205] on div at bounding box center [485, 167] width 272 height 92
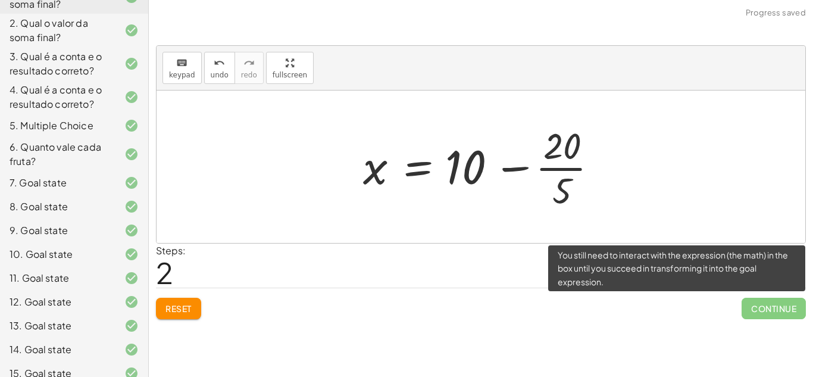
click at [748, 307] on span "Continue" at bounding box center [773, 307] width 64 height 21
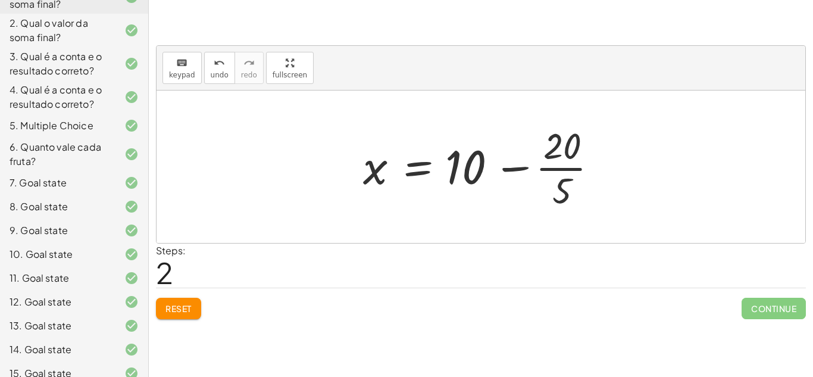
click at [552, 168] on div at bounding box center [485, 167] width 256 height 92
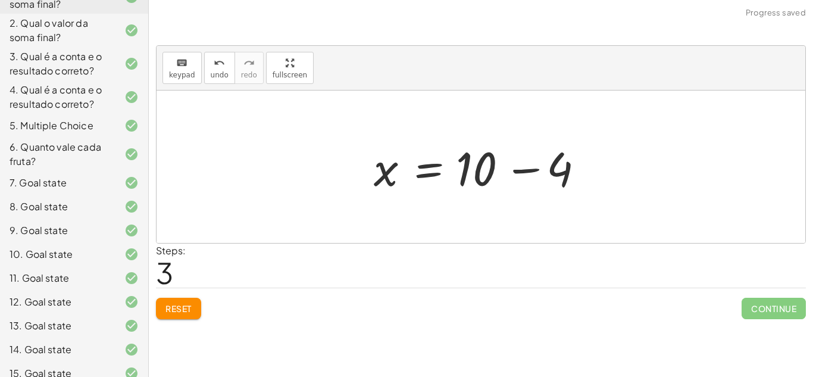
click at [510, 168] on div at bounding box center [482, 166] width 229 height 61
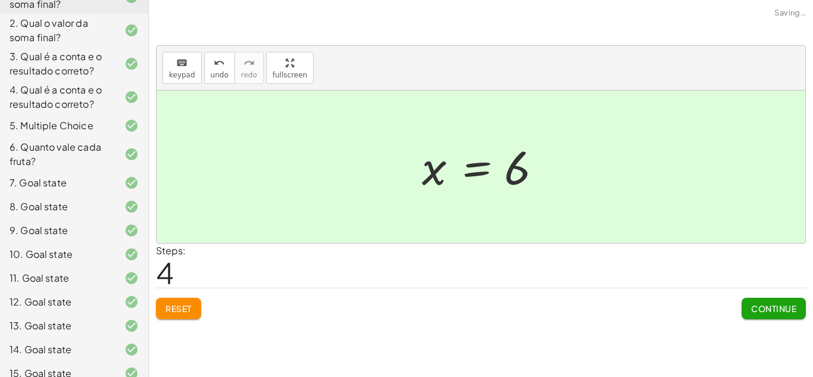
click at [752, 308] on span "Continue" at bounding box center [773, 308] width 45 height 11
